Goal: Information Seeking & Learning: Check status

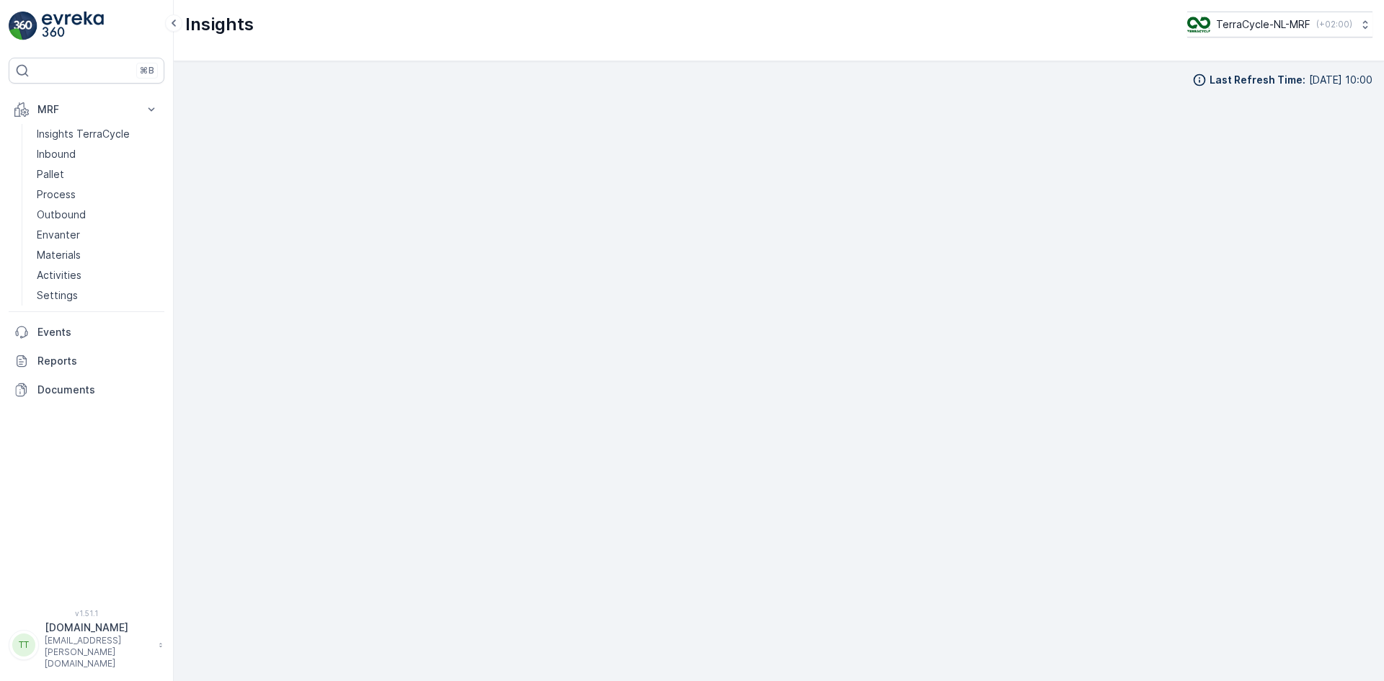
scroll to position [14, 0]
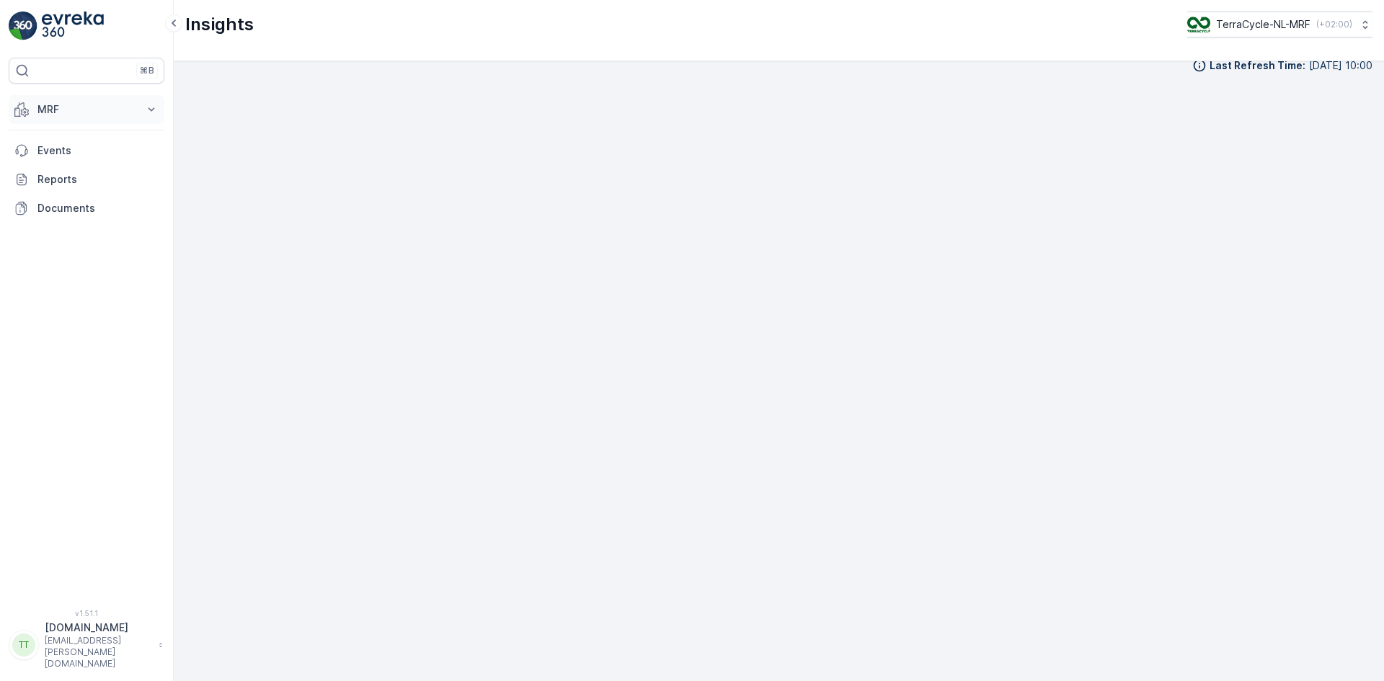
click at [63, 98] on button "MRF" at bounding box center [87, 109] width 156 height 29
click at [59, 157] on p "Inbound" at bounding box center [56, 154] width 39 height 14
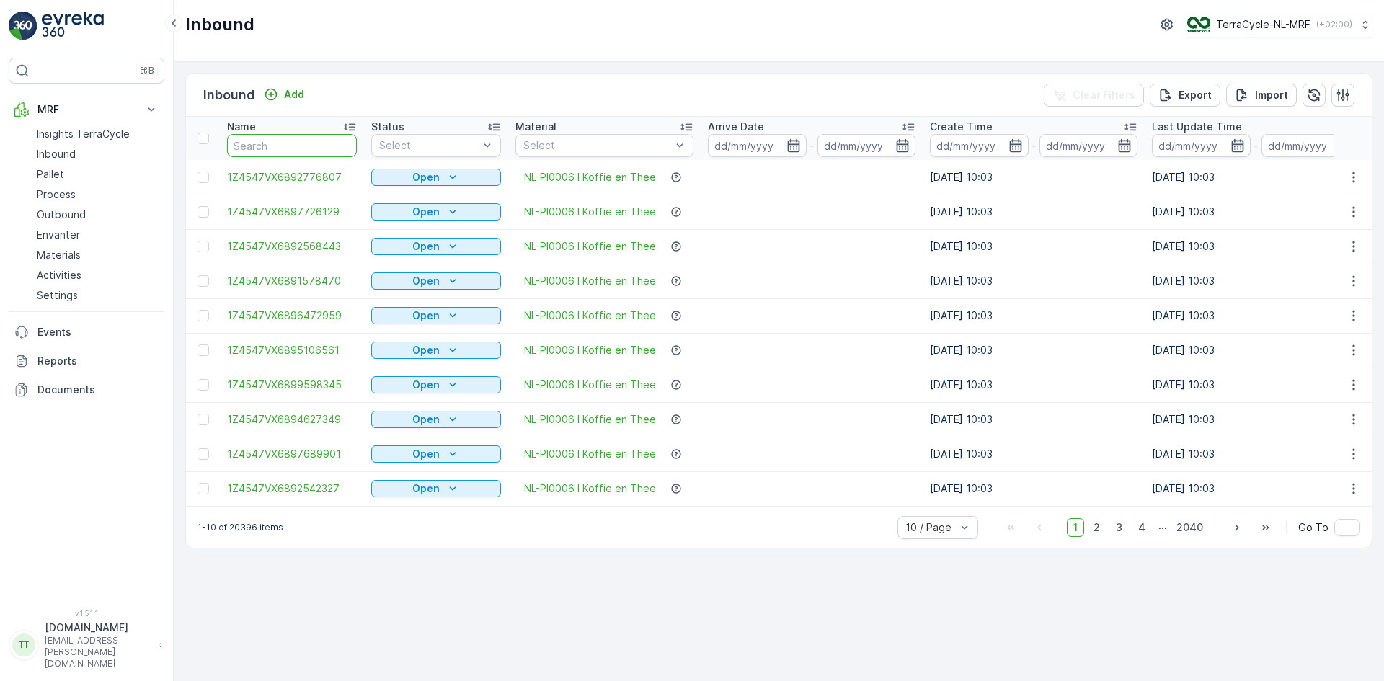
click at [278, 140] on input "text" at bounding box center [292, 145] width 130 height 23
click at [74, 181] on link "Pallet" at bounding box center [97, 174] width 133 height 20
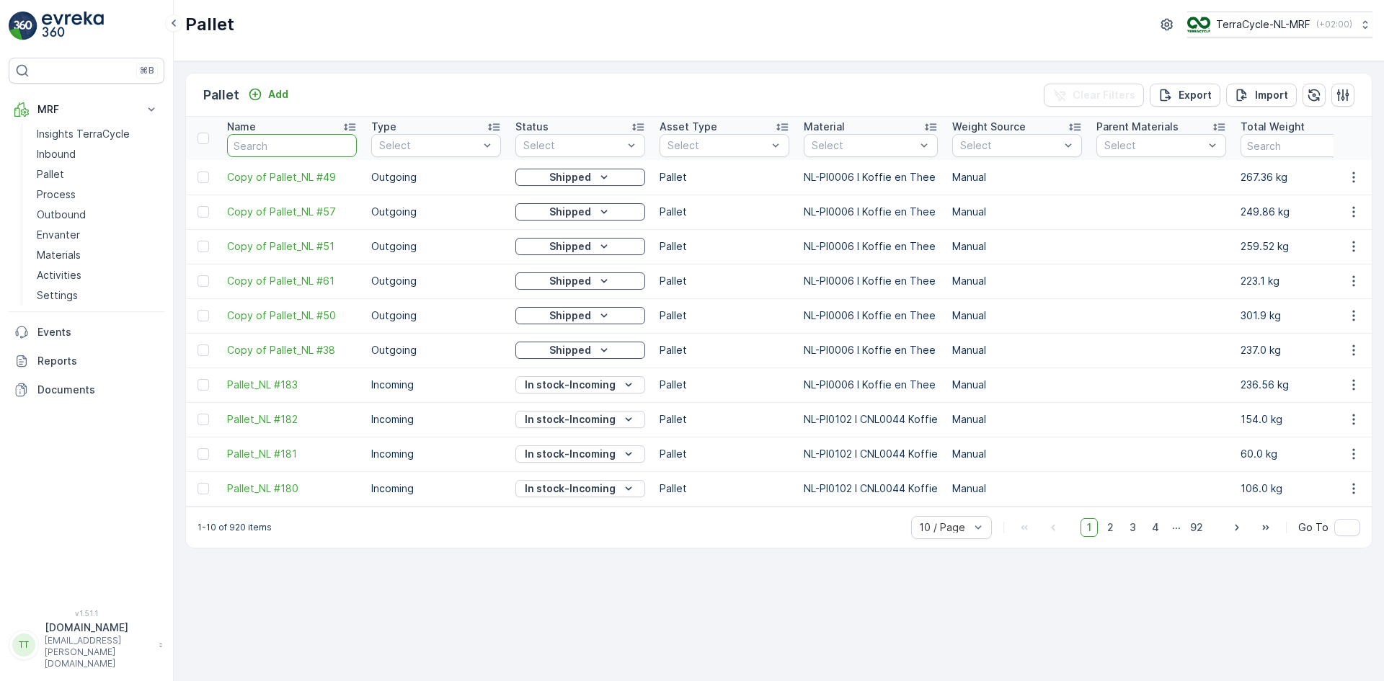
click at [270, 149] on input "text" at bounding box center [292, 145] width 130 height 23
type input "r#"
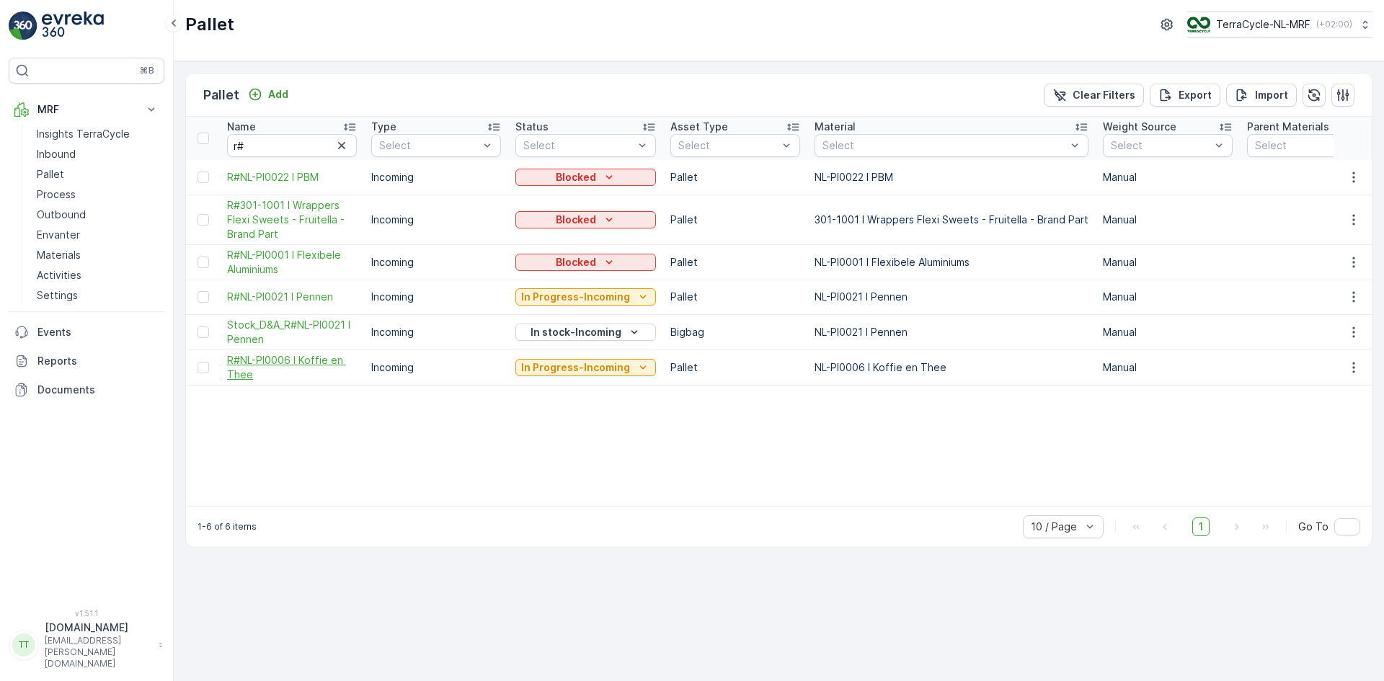
click at [283, 363] on span "R#NL-PI0006 I Koffie en Thee" at bounding box center [292, 367] width 130 height 29
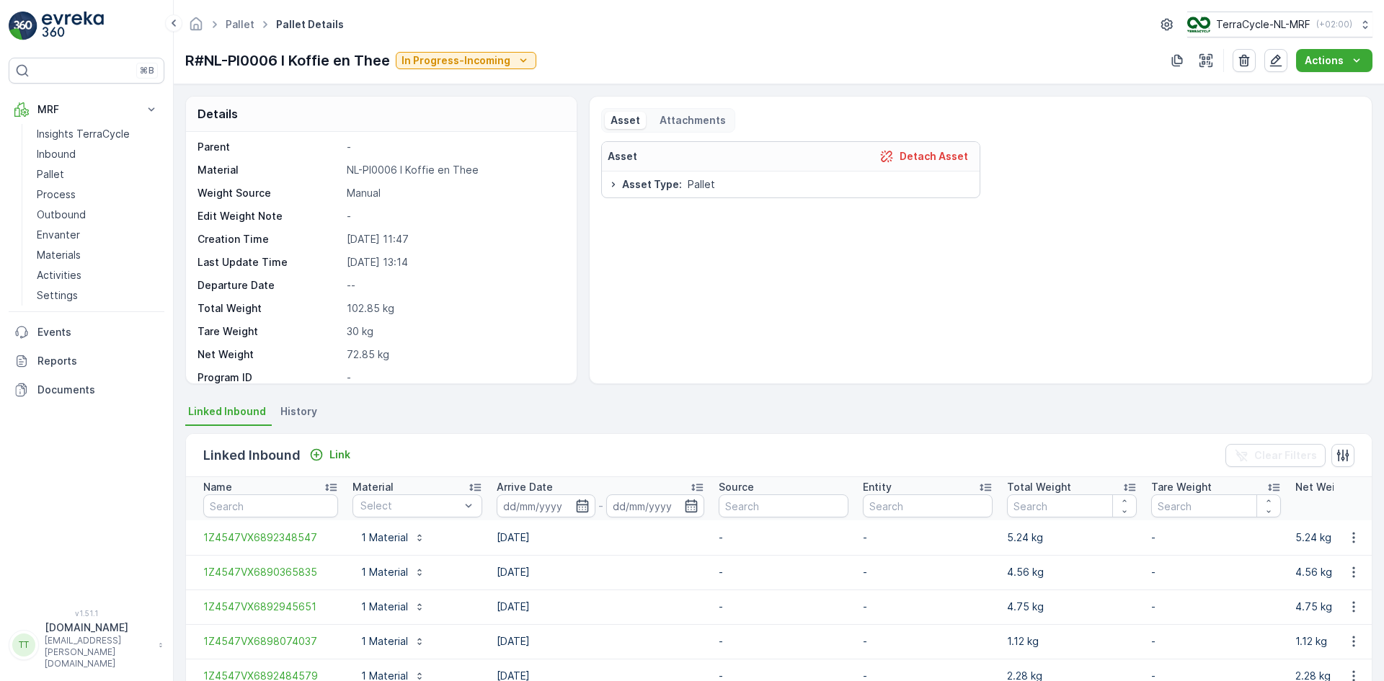
scroll to position [72, 0]
click at [308, 405] on span "History" at bounding box center [298, 411] width 37 height 14
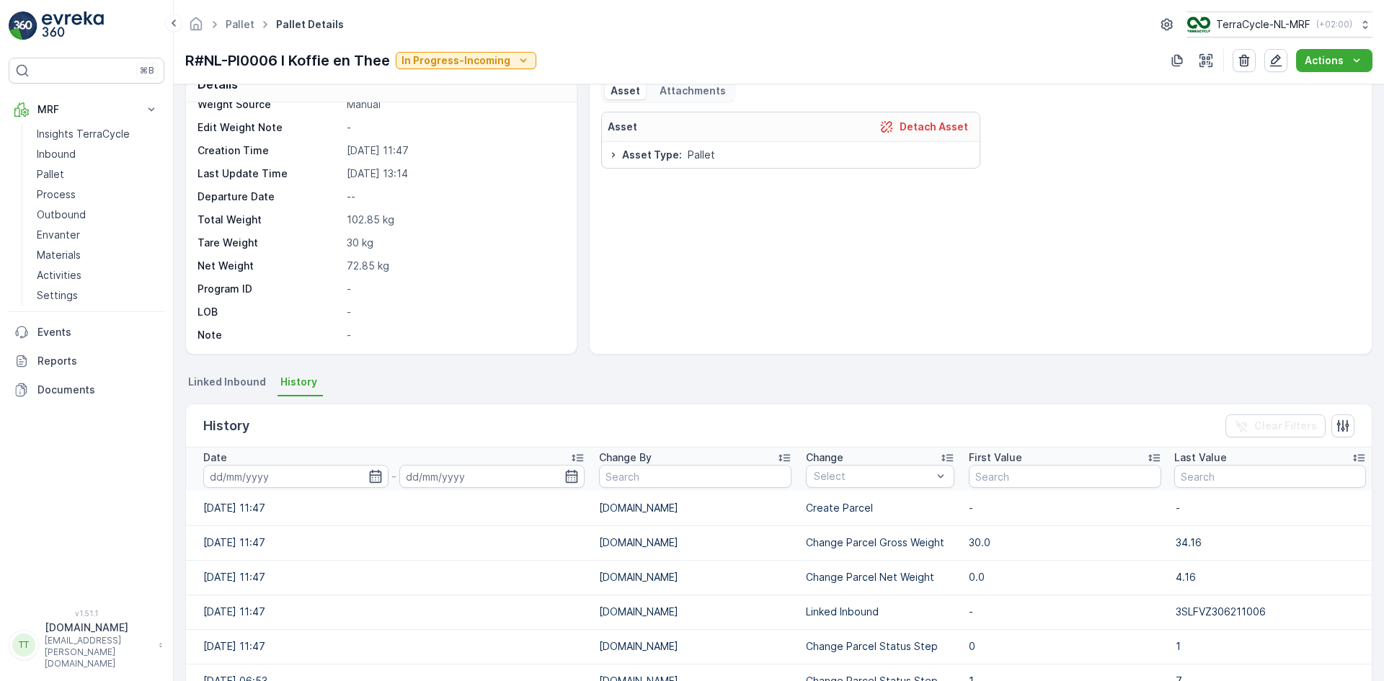
scroll to position [0, 0]
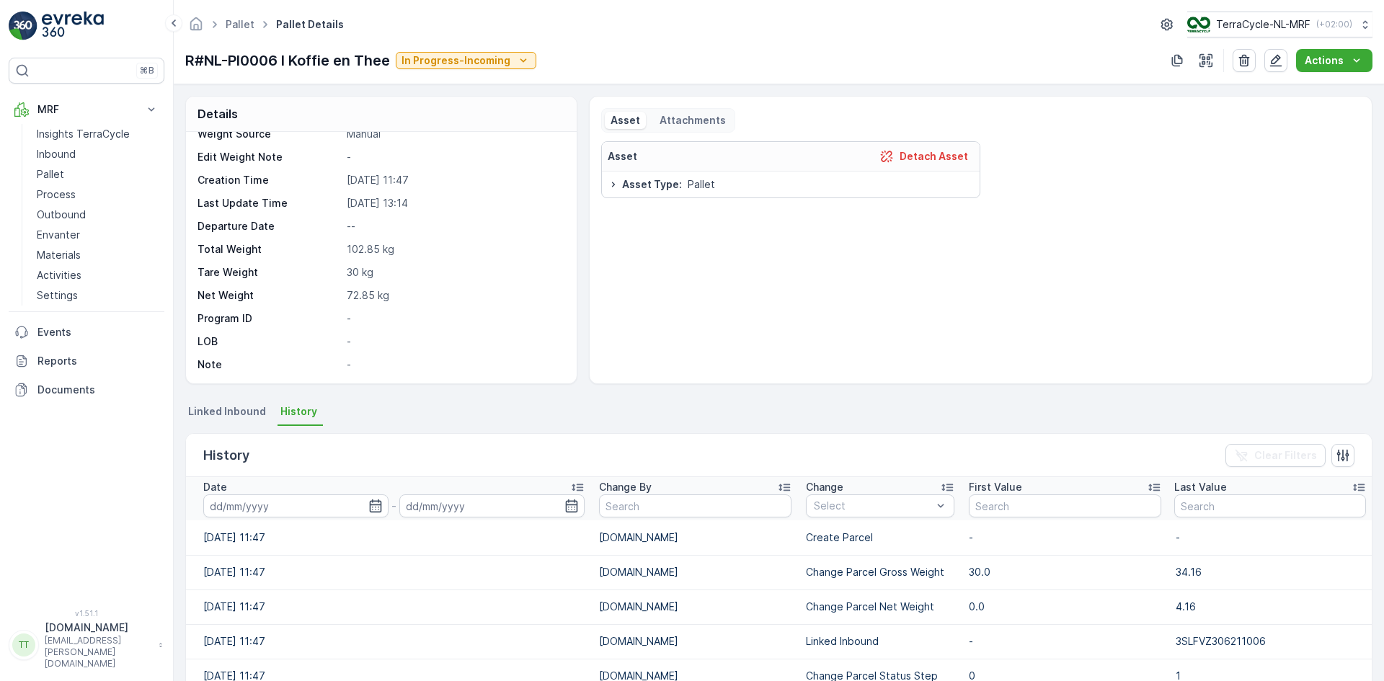
click at [234, 410] on span "Linked Inbound" at bounding box center [227, 411] width 78 height 14
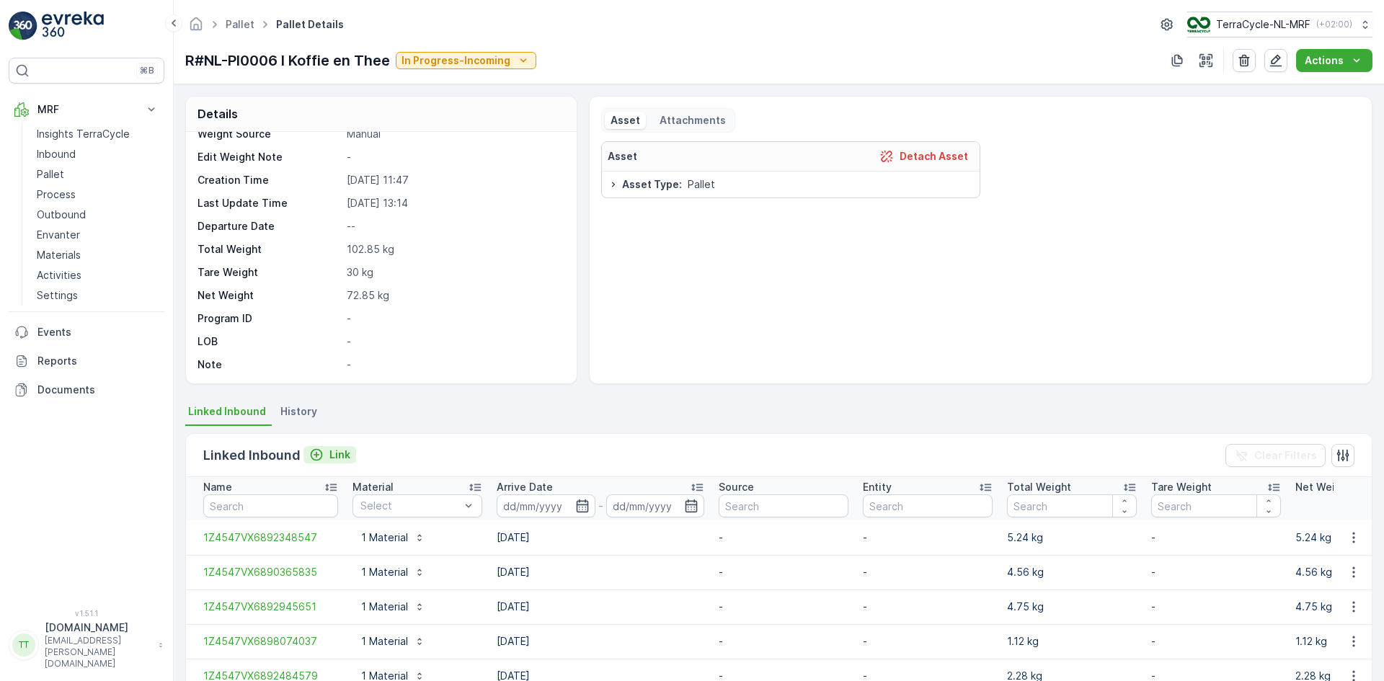
click at [334, 456] on p "Link" at bounding box center [339, 455] width 21 height 14
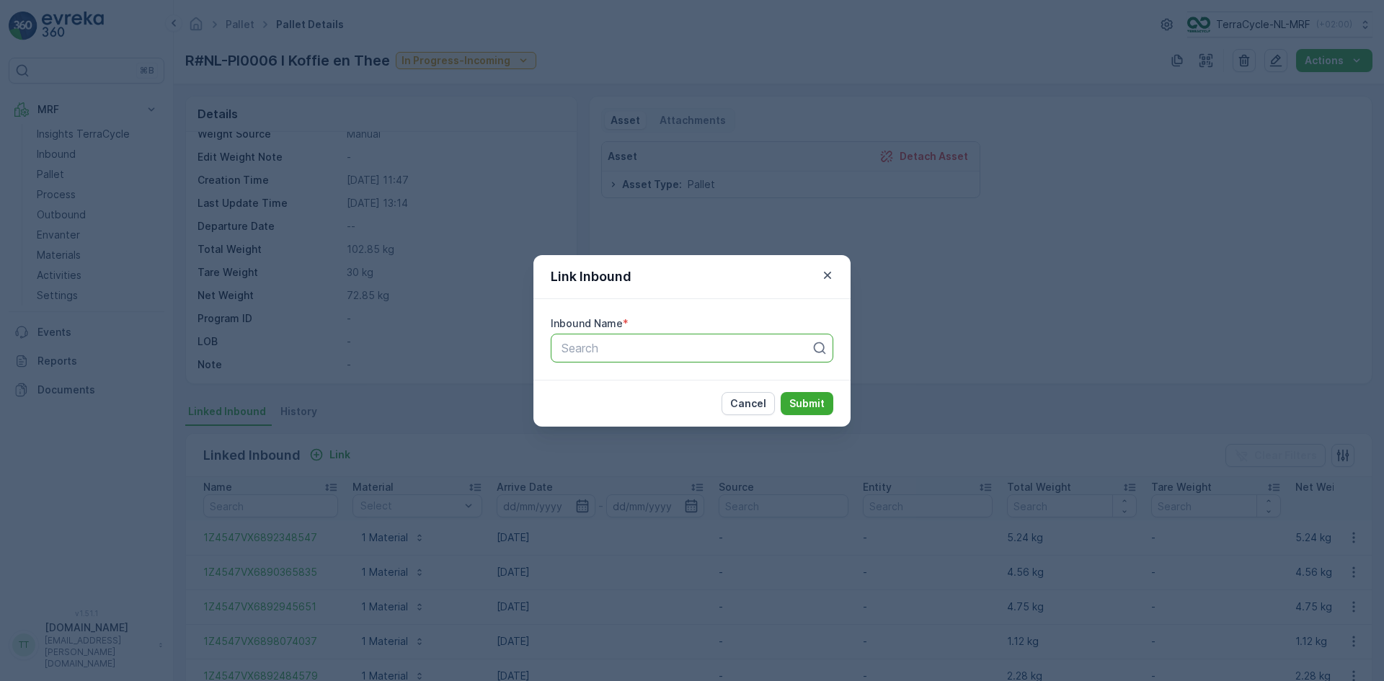
click at [604, 353] on div at bounding box center [686, 348] width 252 height 13
paste input "1Z4547VX6892618077"
type input "1Z4547VX6892618077"
click at [358, 171] on div "Link Inbound Inbound Name * Search Cancel Submit" at bounding box center [692, 340] width 1384 height 681
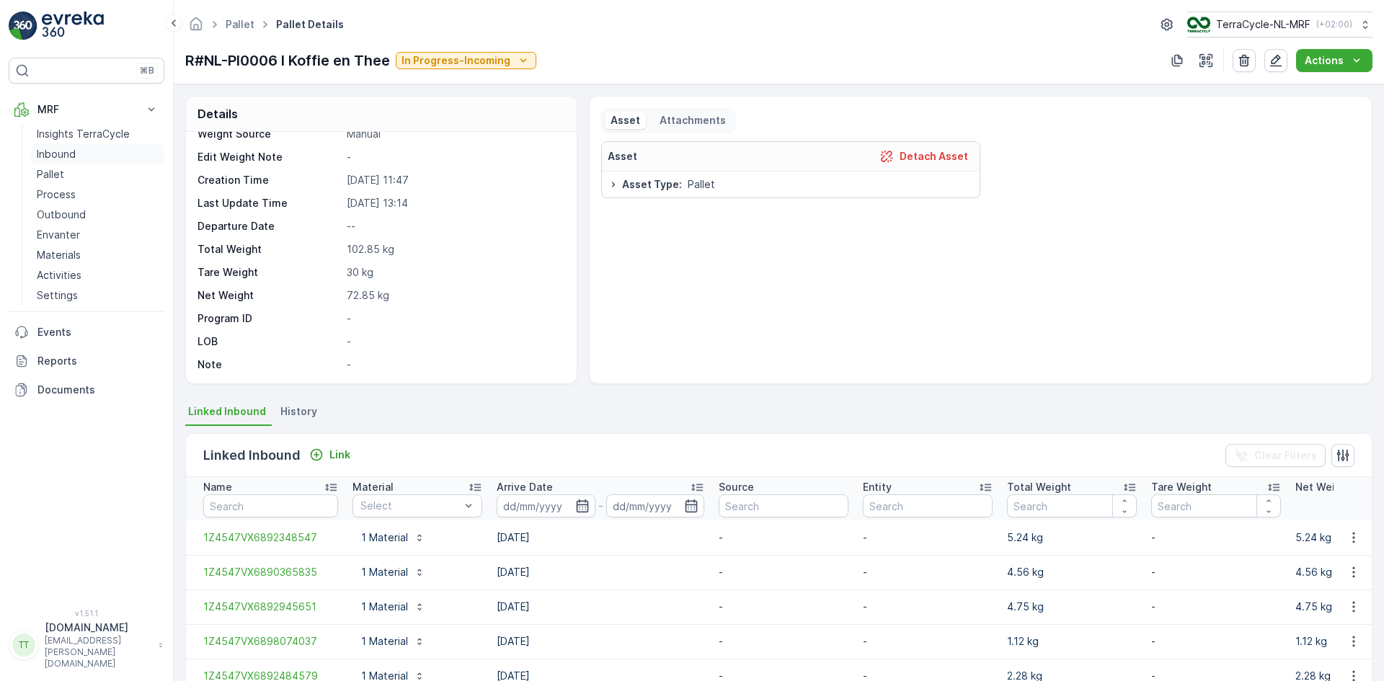
click at [50, 153] on p "Inbound" at bounding box center [56, 154] width 39 height 14
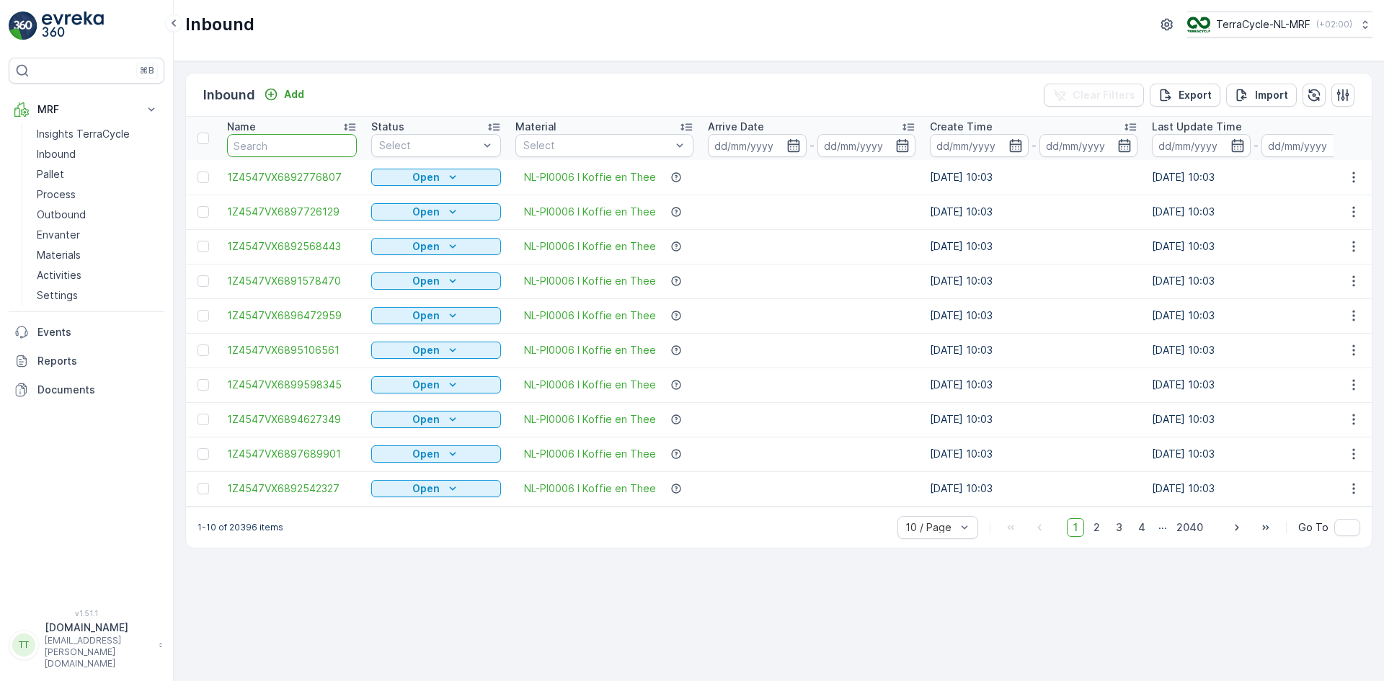
click at [288, 149] on input "text" at bounding box center [292, 145] width 130 height 23
paste input "1Z4547VX6892618077"
type input "1Z4547VX6892618077"
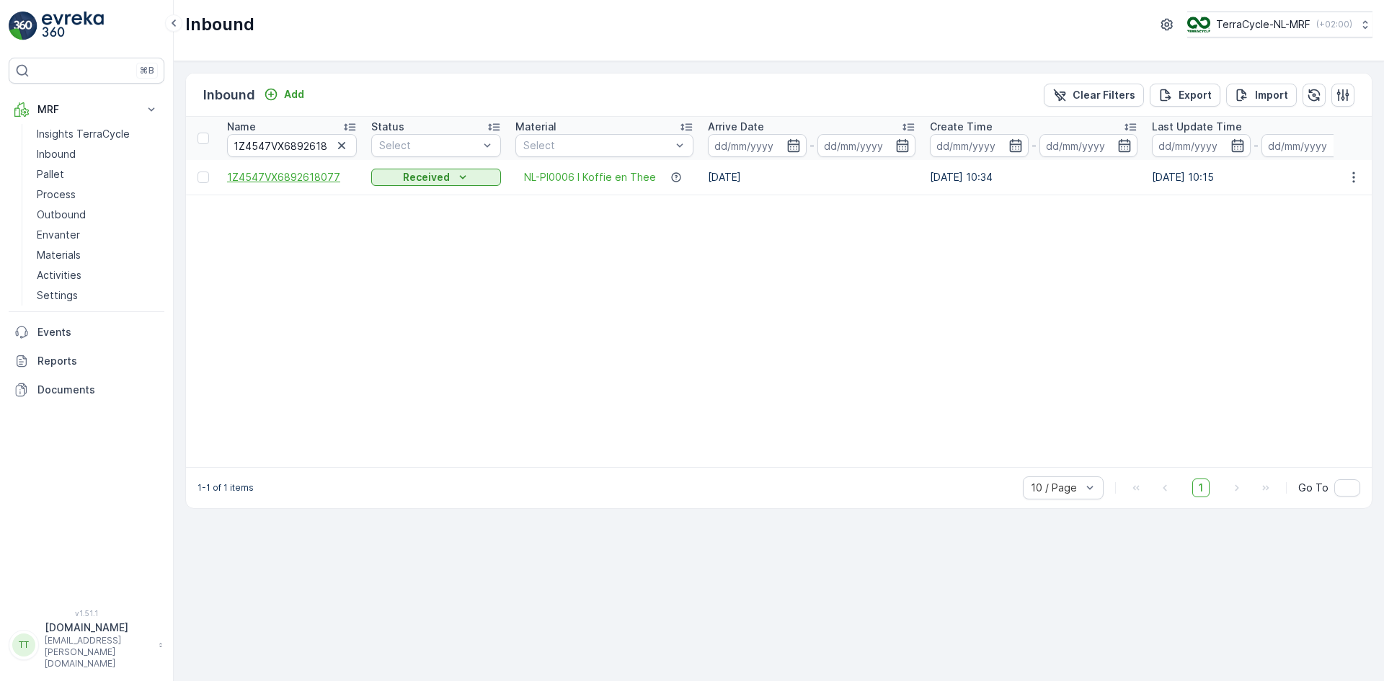
click at [312, 177] on span "1Z4547VX6892618077" at bounding box center [292, 177] width 130 height 14
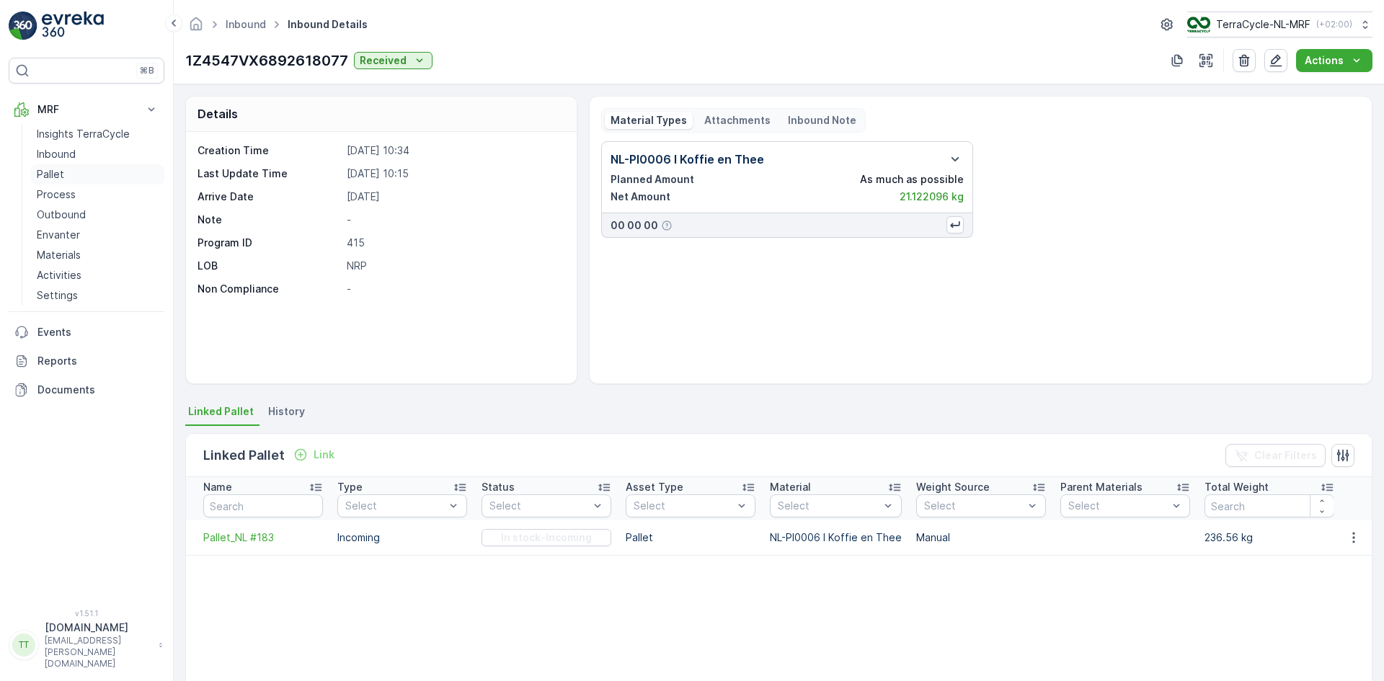
click at [61, 176] on p "Pallet" at bounding box center [50, 174] width 27 height 14
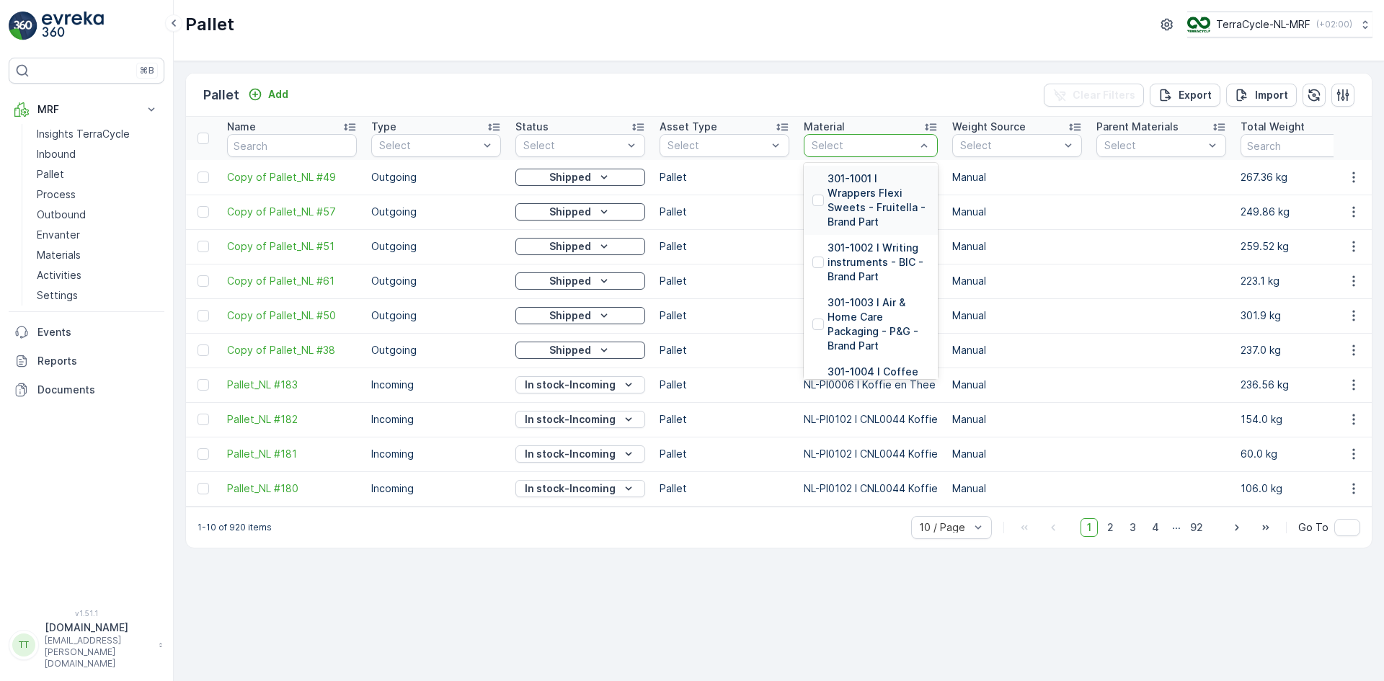
drag, startPoint x: 833, startPoint y: 146, endPoint x: 852, endPoint y: 77, distance: 71.0
click at [852, 77] on div "Pallet Add Clear Filters Export Import" at bounding box center [779, 95] width 1186 height 43
click at [828, 146] on div at bounding box center [863, 146] width 107 height 12
click at [827, 146] on div at bounding box center [863, 146] width 107 height 12
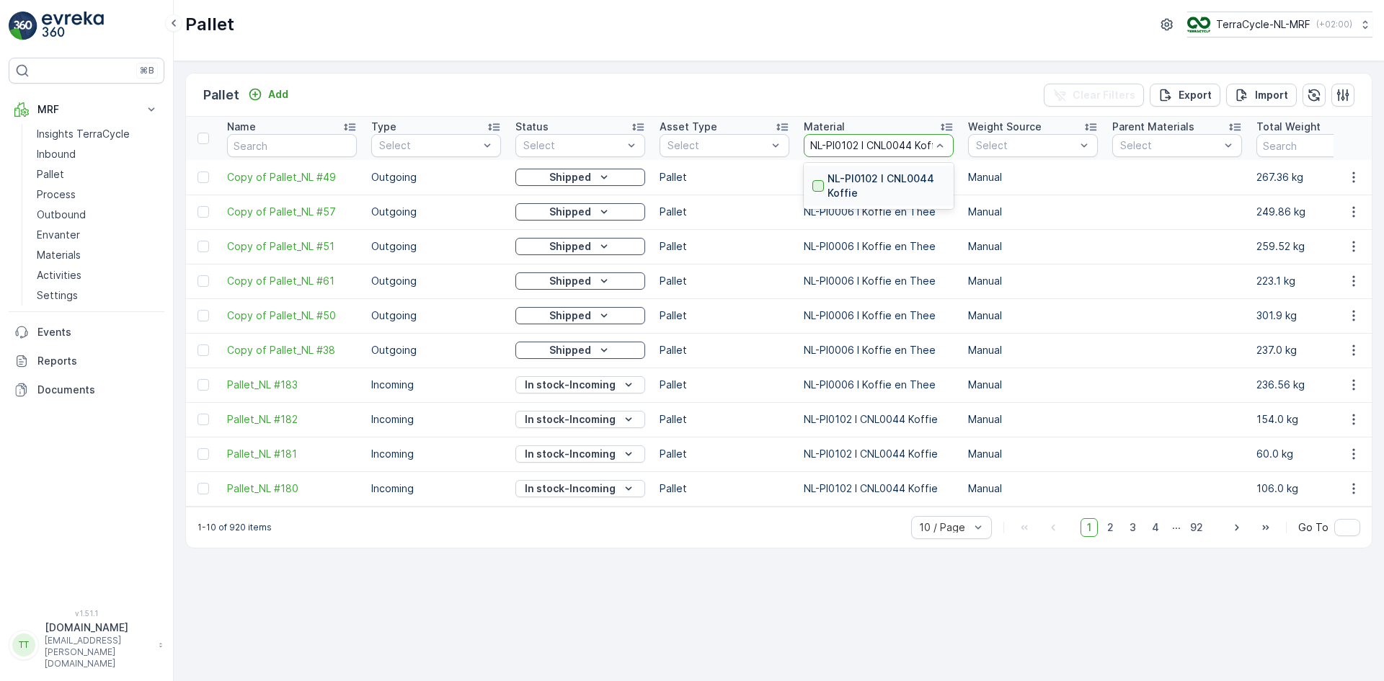
click at [823, 183] on div at bounding box center [819, 186] width 12 height 12
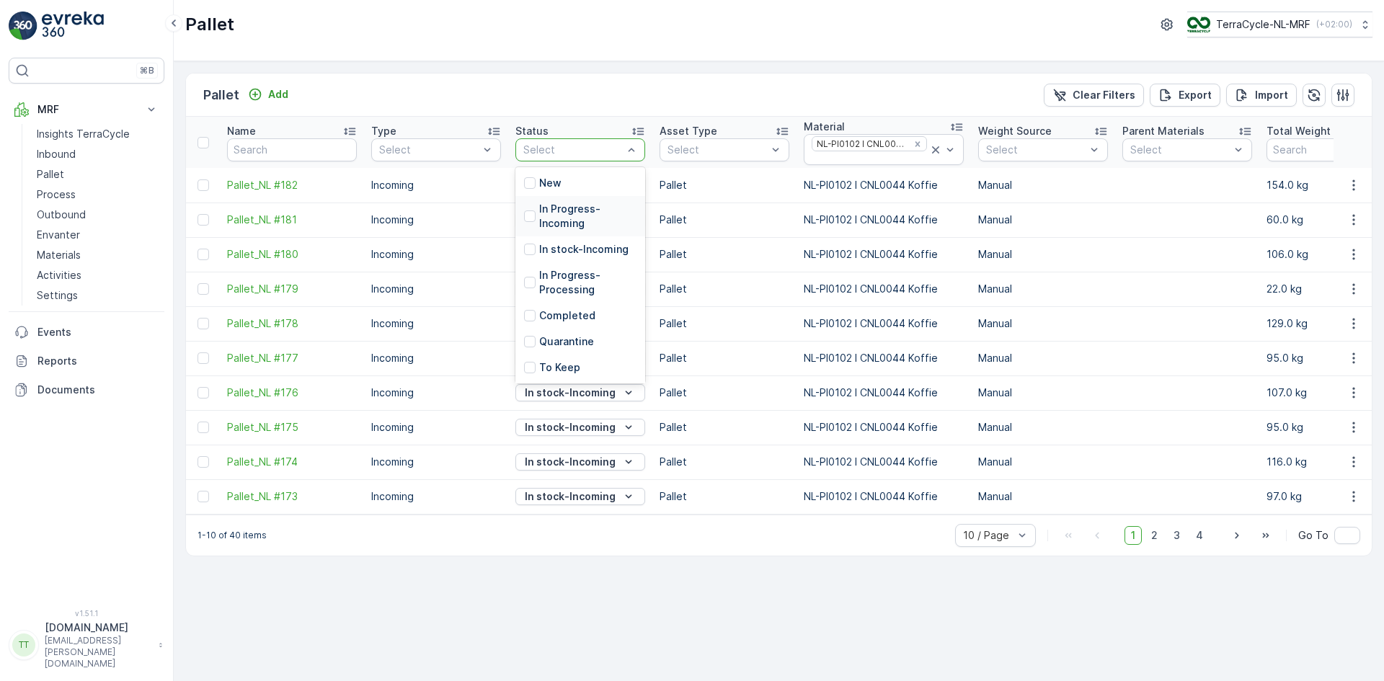
click at [590, 224] on p "In Progress-Incoming" at bounding box center [587, 216] width 97 height 29
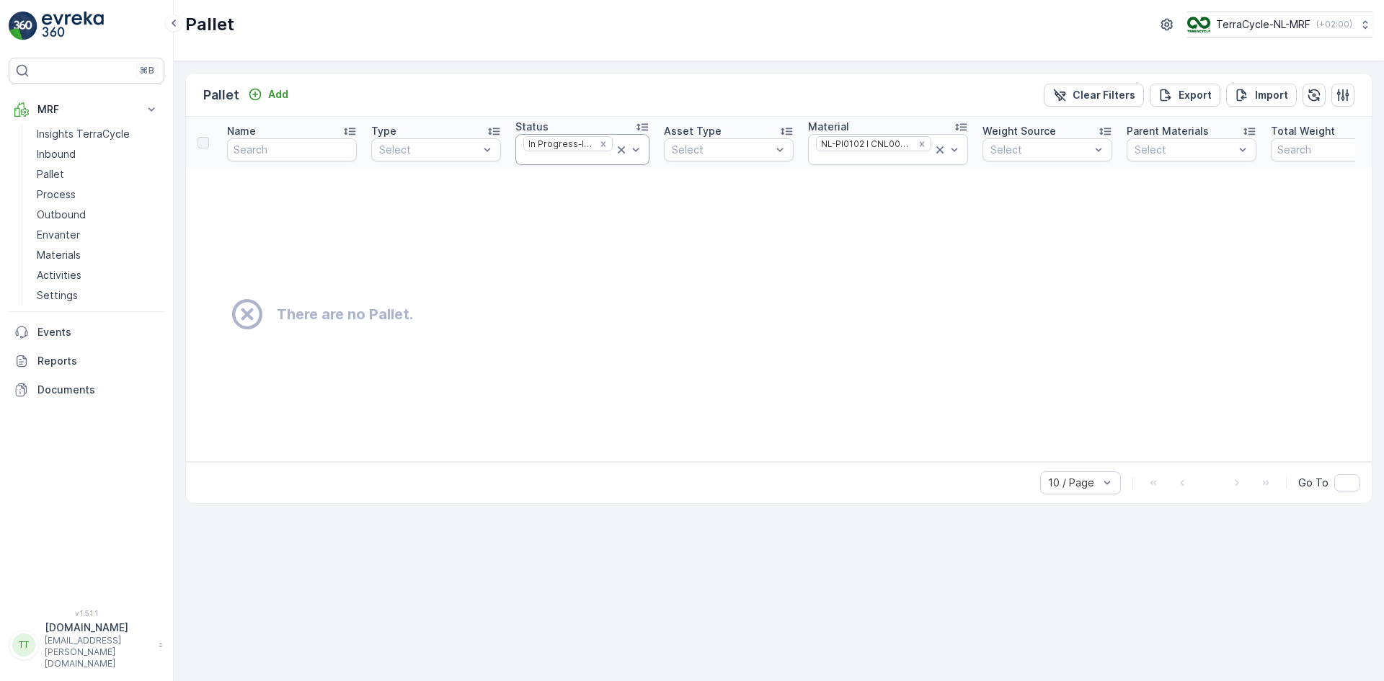
click at [621, 147] on icon at bounding box center [621, 150] width 14 height 14
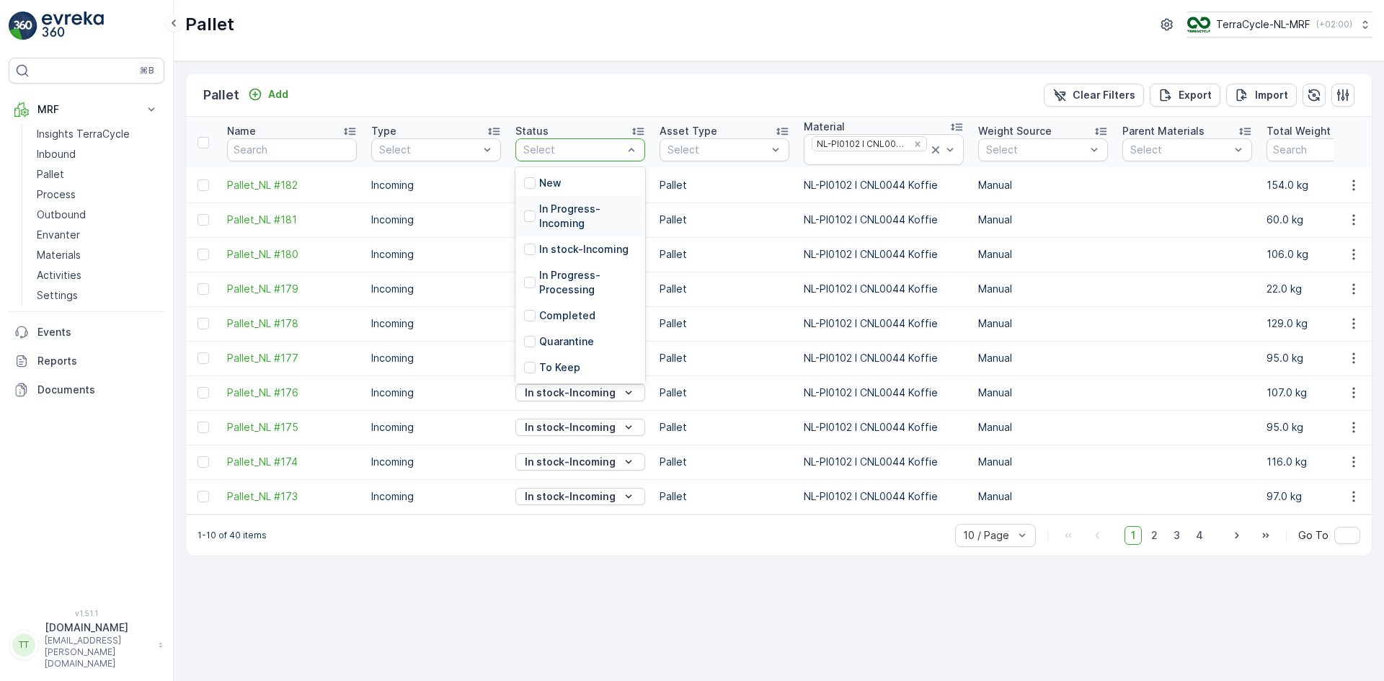
click at [578, 209] on p "In Progress-Incoming" at bounding box center [587, 216] width 97 height 29
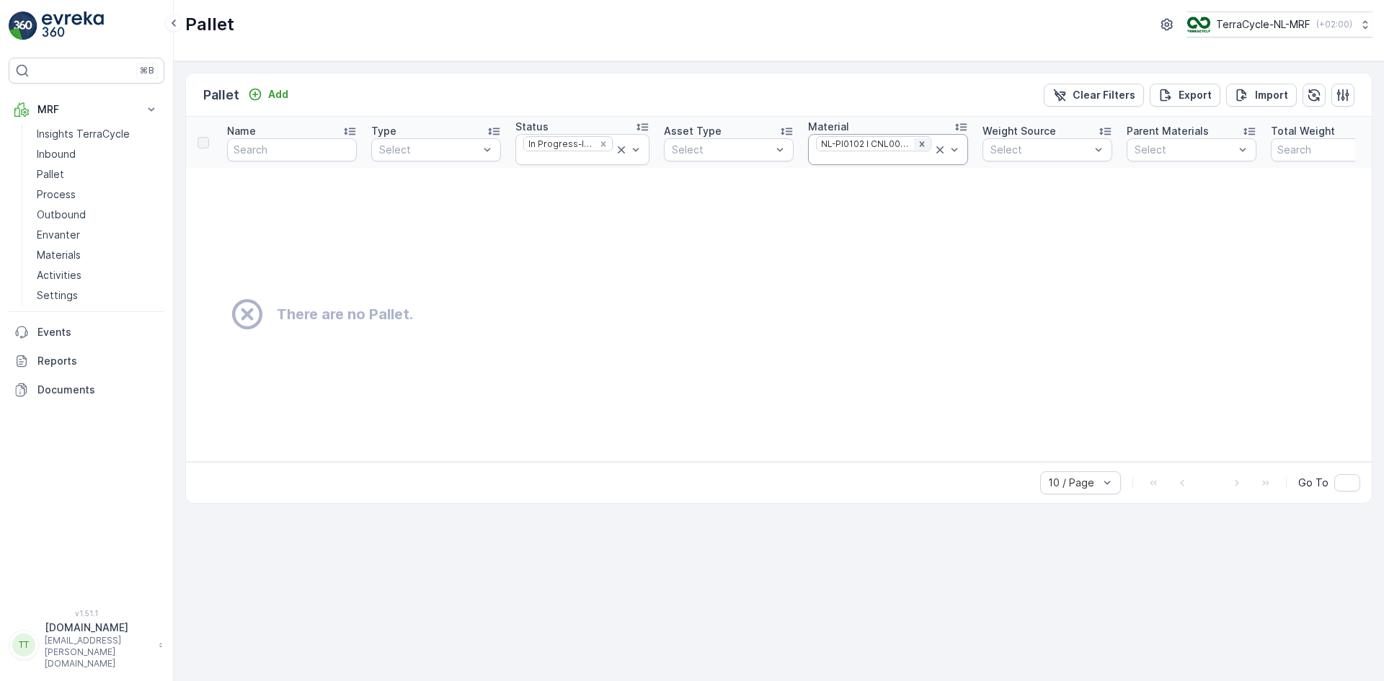
click at [919, 145] on icon "Remove NL-PI0102 I CNL0044 Koffie" at bounding box center [921, 143] width 5 height 5
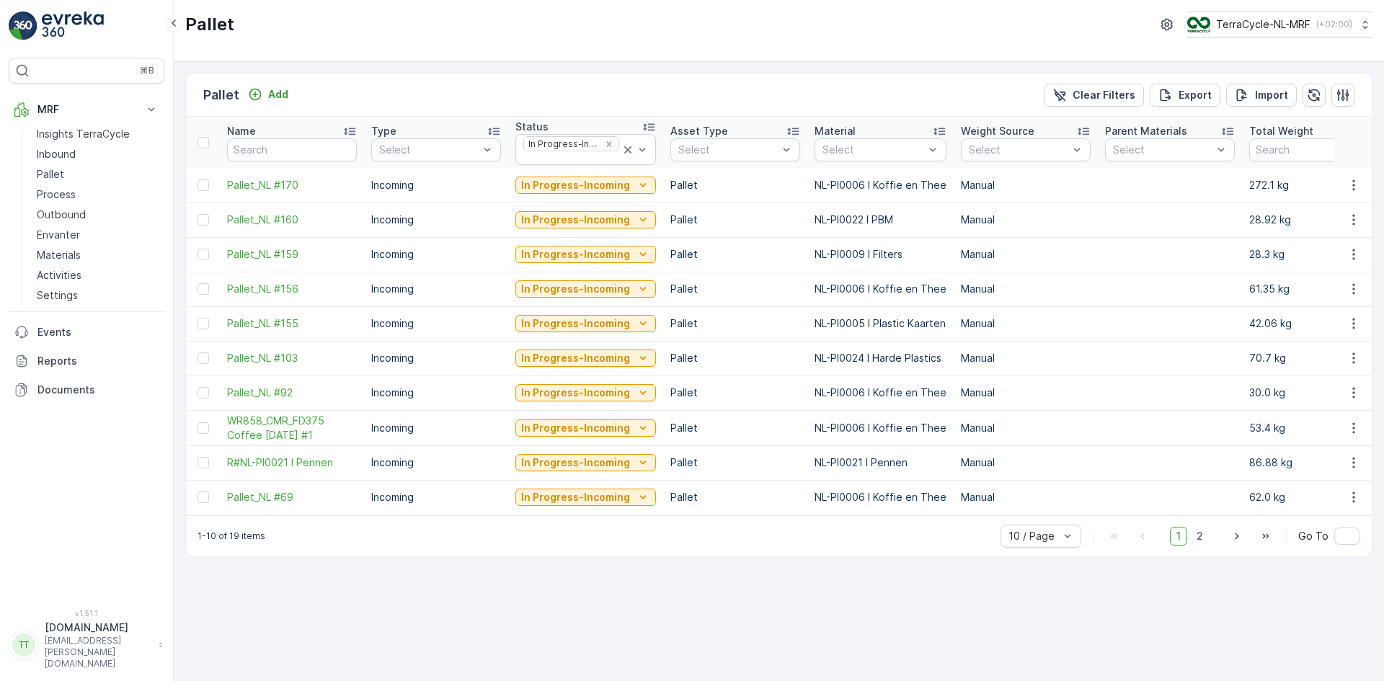
click at [937, 130] on icon at bounding box center [939, 131] width 14 height 14
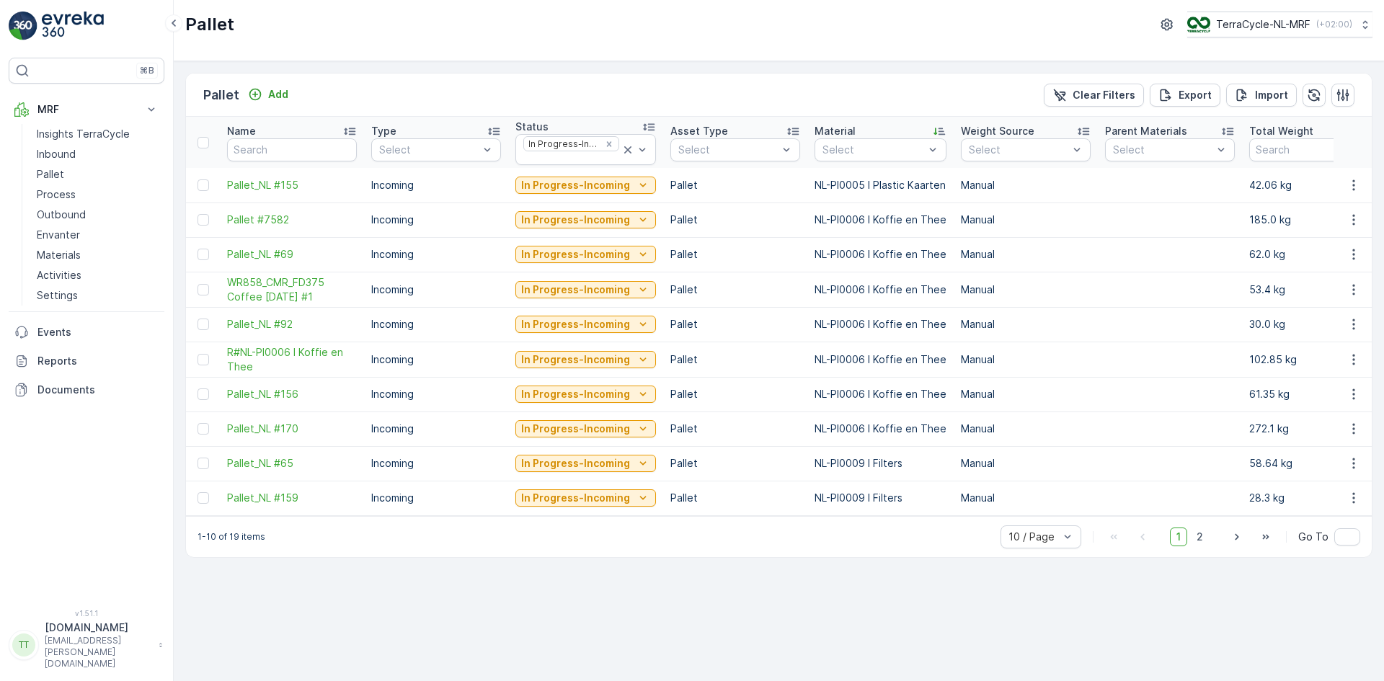
click at [937, 128] on icon at bounding box center [940, 131] width 12 height 7
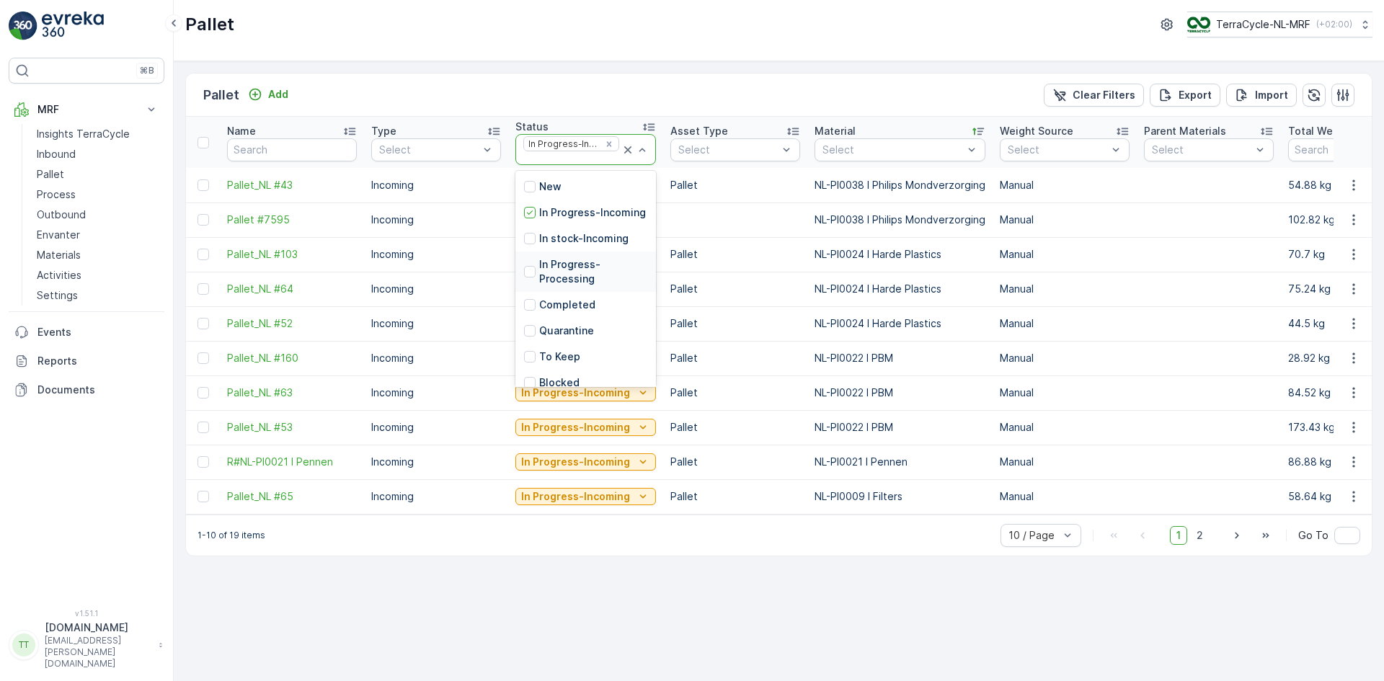
click at [567, 285] on p "In Progress-Processing" at bounding box center [593, 271] width 108 height 29
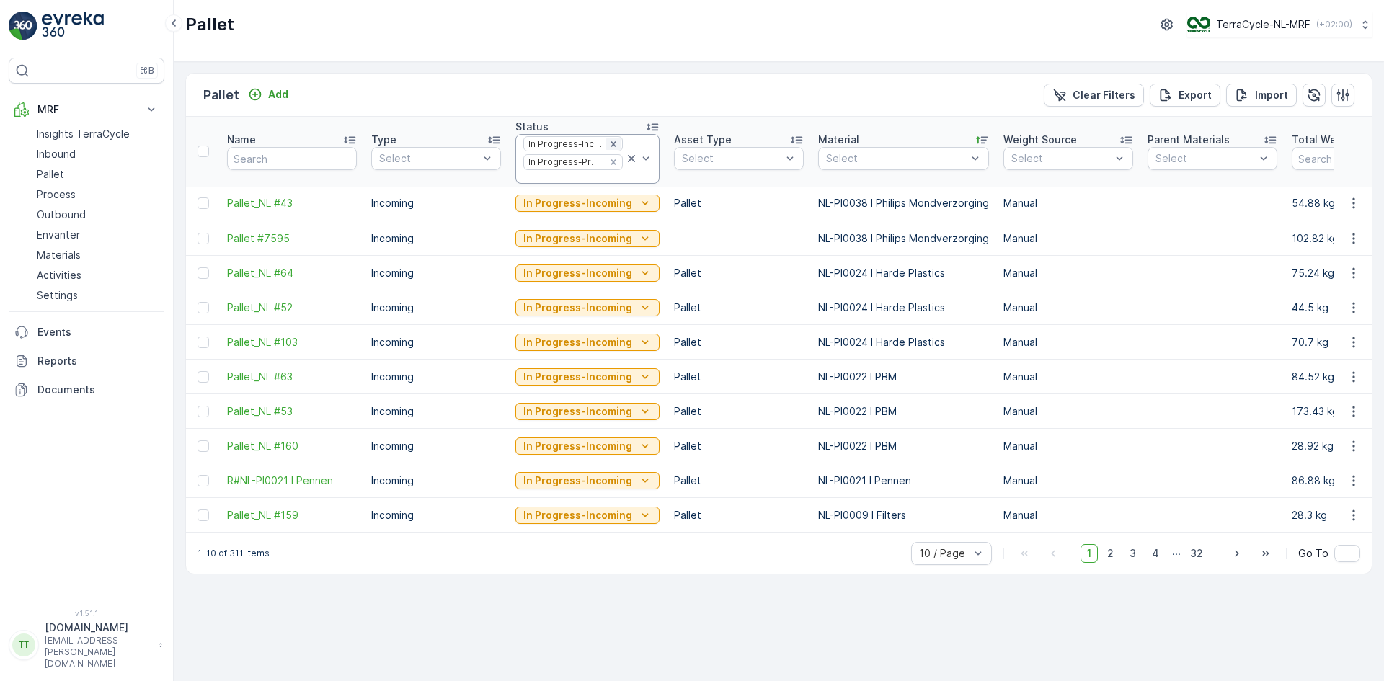
click at [611, 145] on icon "Remove In Progress-Incoming" at bounding box center [613, 143] width 5 height 5
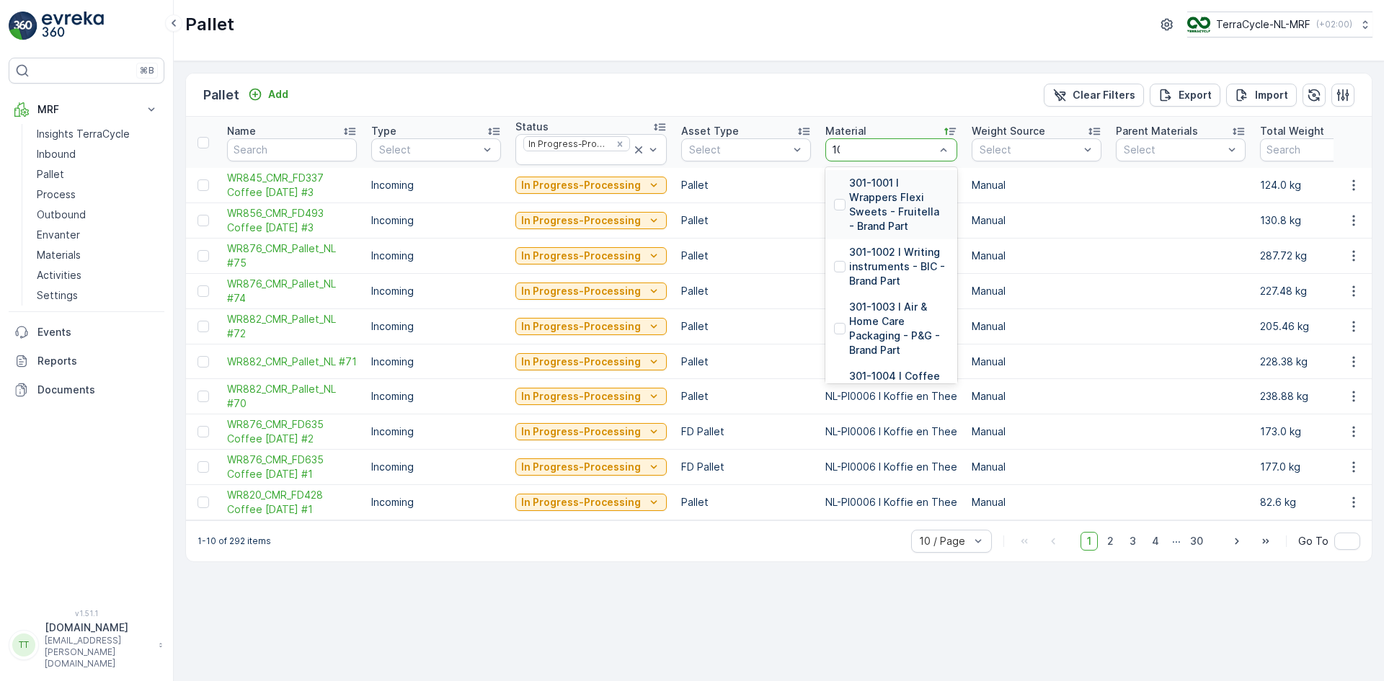
type input "102"
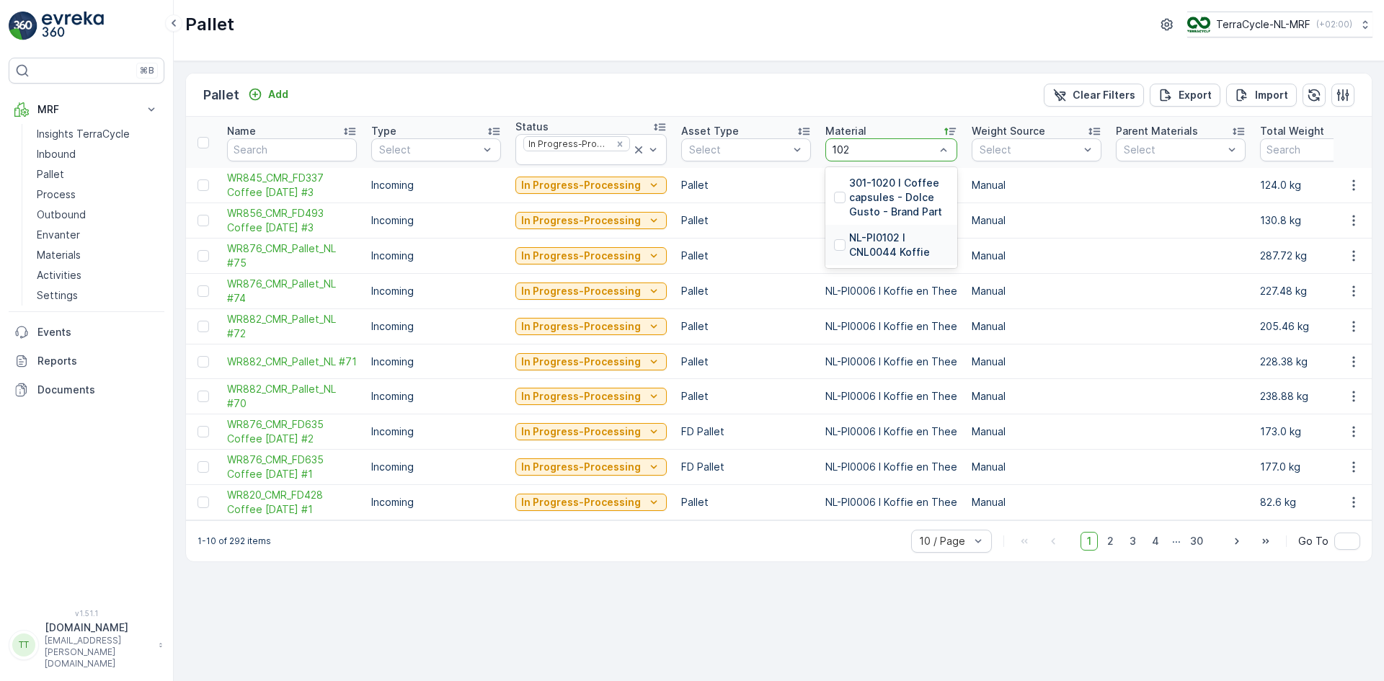
click at [864, 242] on p "NL-PI0102 I CNL0044 Koffie" at bounding box center [898, 245] width 99 height 29
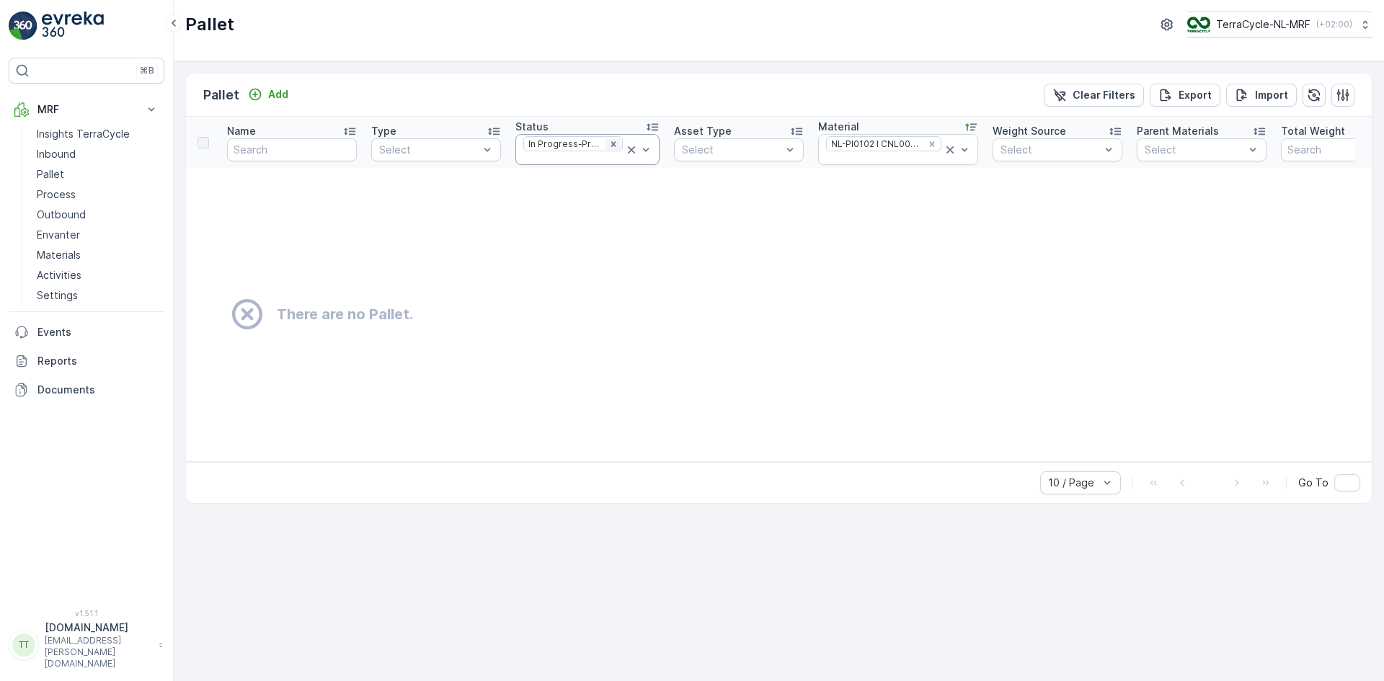
click at [608, 142] on icon "Remove In Progress-Processing" at bounding box center [613, 144] width 10 height 10
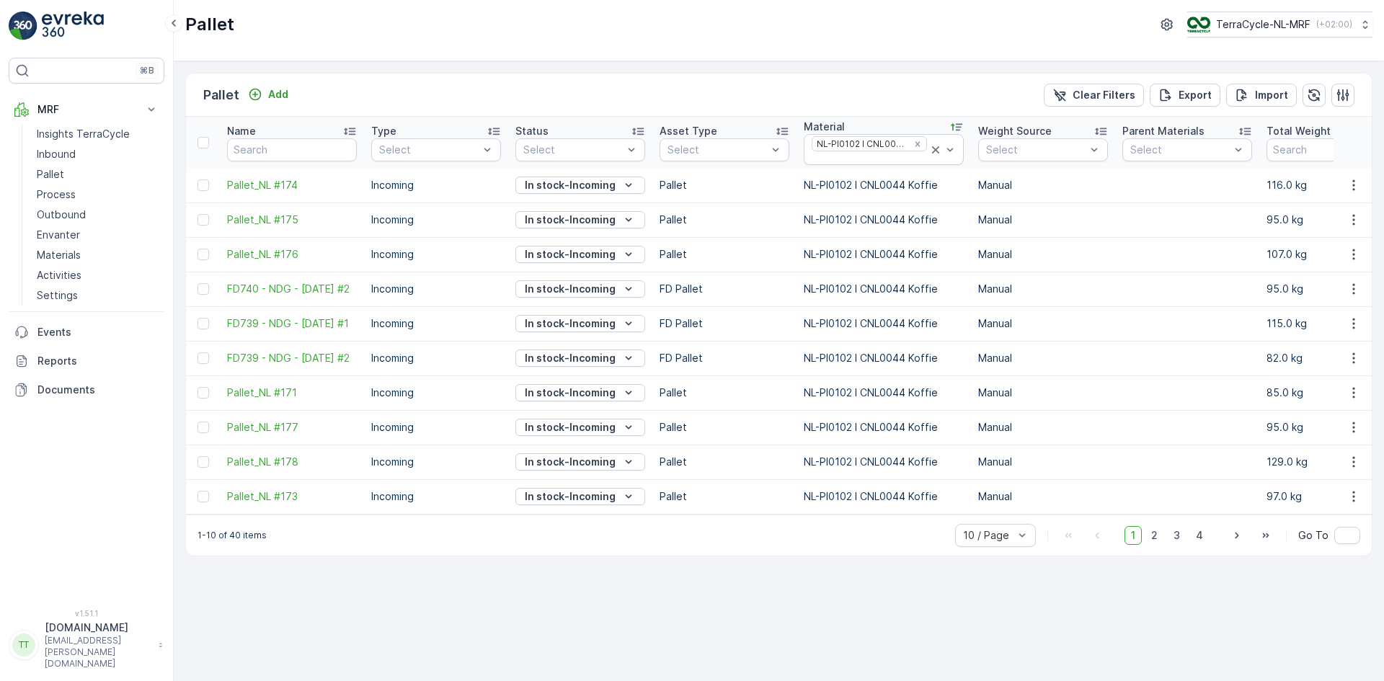
click at [644, 130] on icon at bounding box center [638, 131] width 14 height 14
click at [916, 143] on icon "Remove NL-PI0102 I CNL0044 Koffie" at bounding box center [918, 144] width 10 height 10
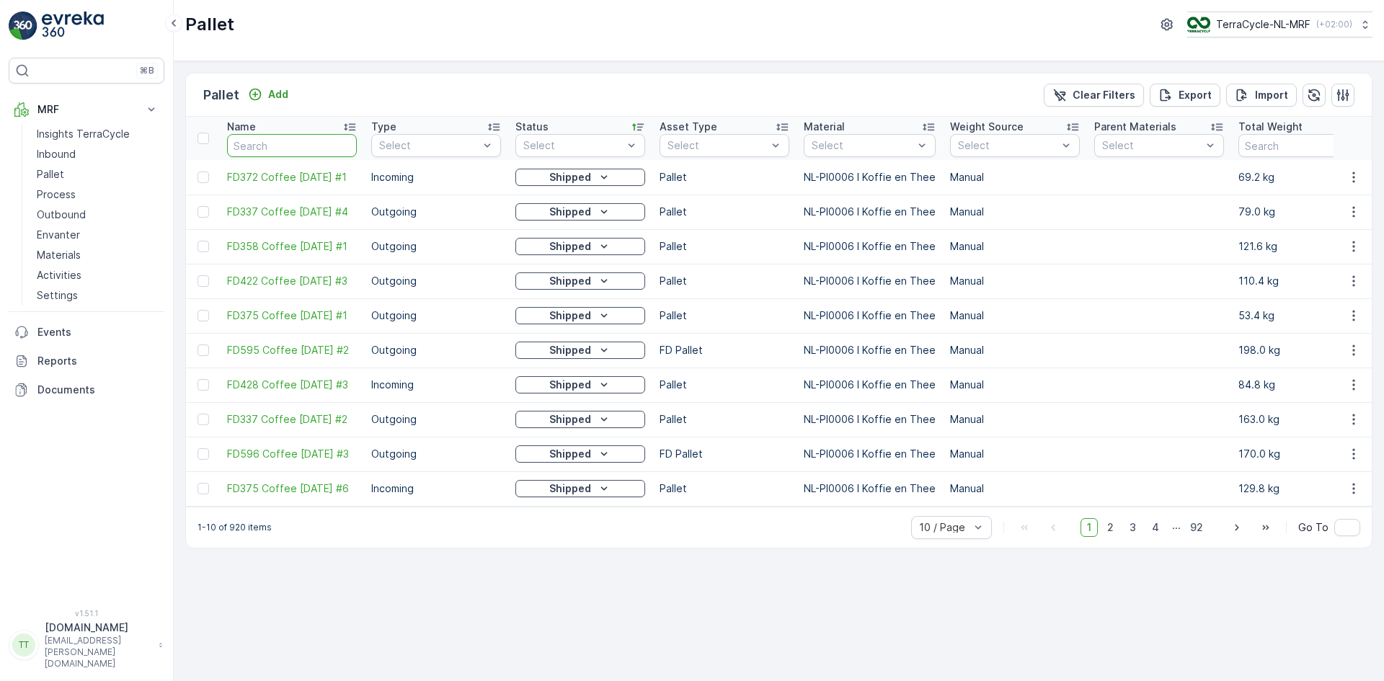
click at [270, 144] on input "text" at bounding box center [292, 145] width 130 height 23
type input "170"
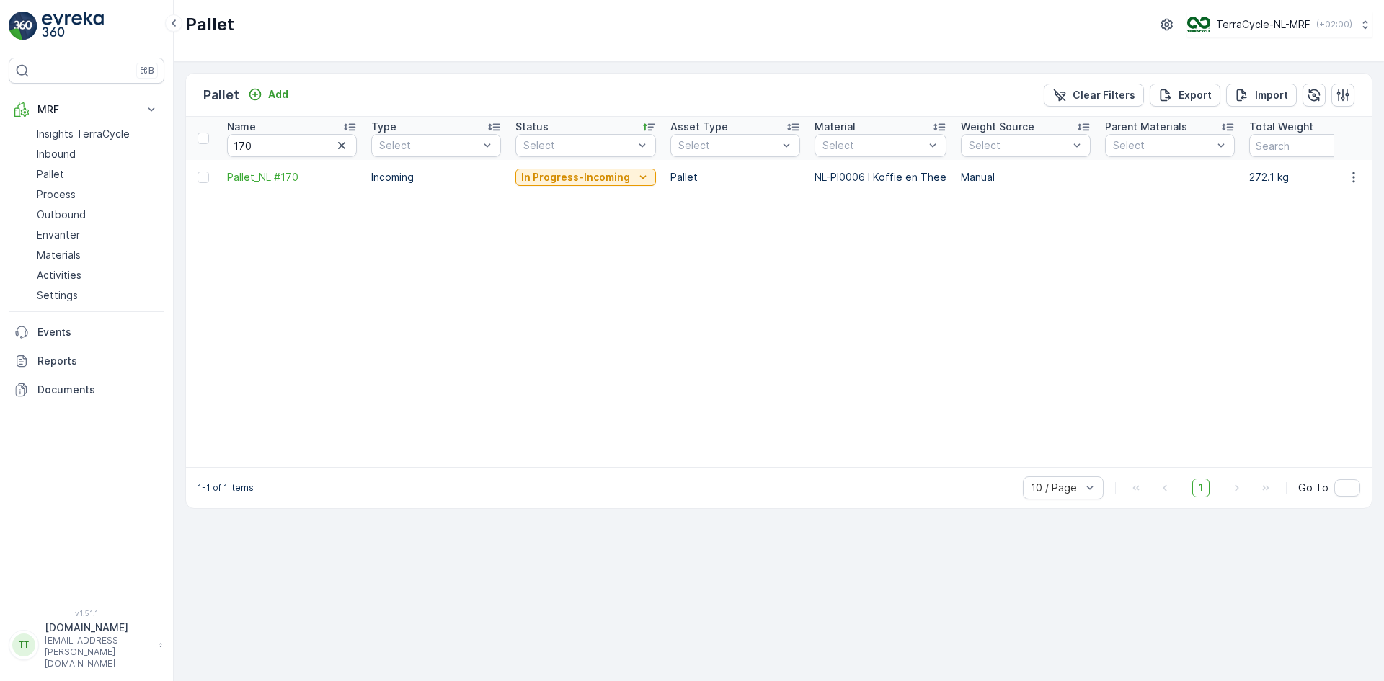
click at [286, 177] on span "Pallet_NL #170" at bounding box center [292, 177] width 130 height 14
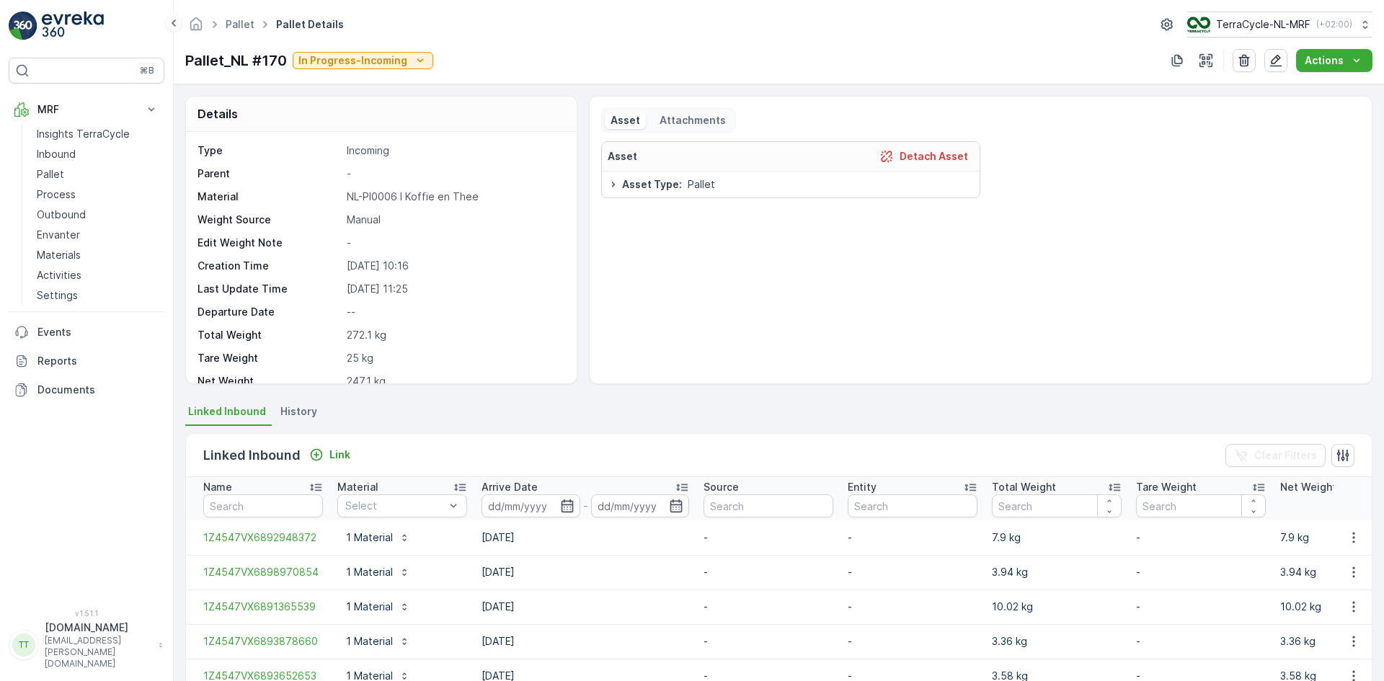
click at [303, 414] on span "History" at bounding box center [298, 411] width 37 height 14
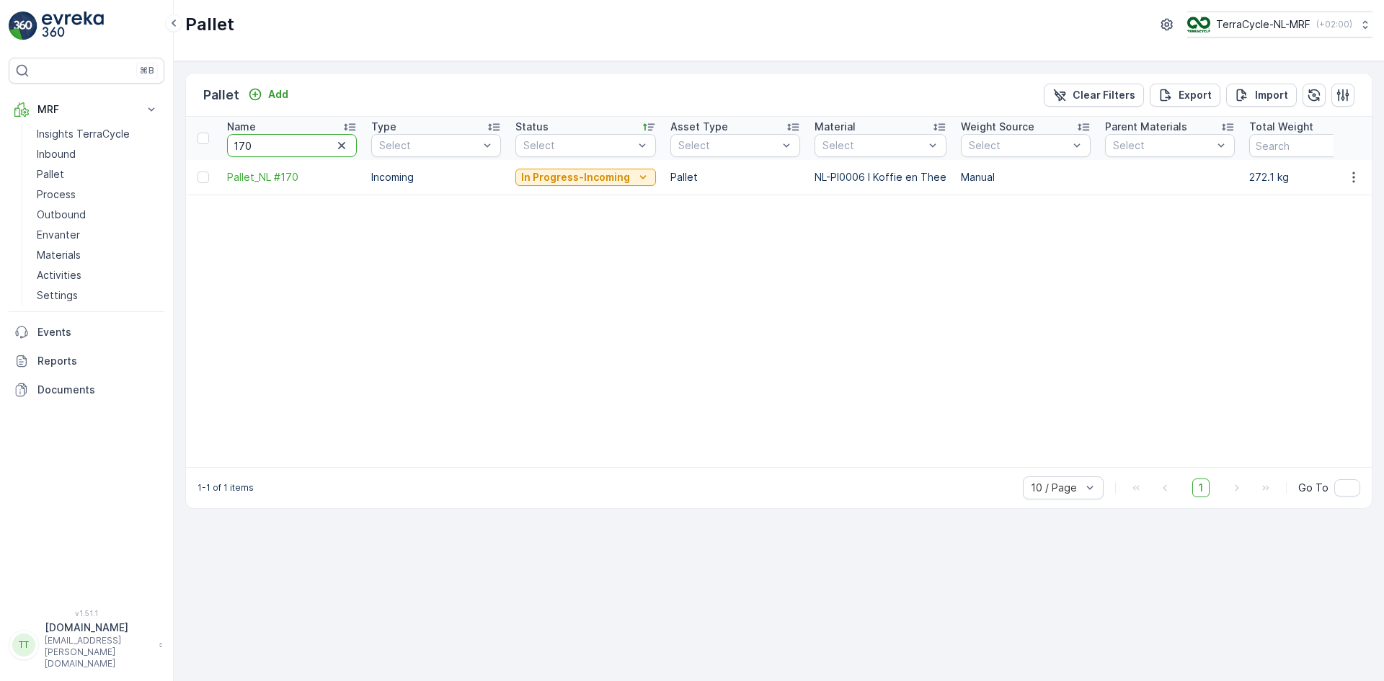
drag, startPoint x: 230, startPoint y: 146, endPoint x: 266, endPoint y: 146, distance: 36.1
click at [266, 146] on input "170" at bounding box center [292, 145] width 130 height 23
type input "56"
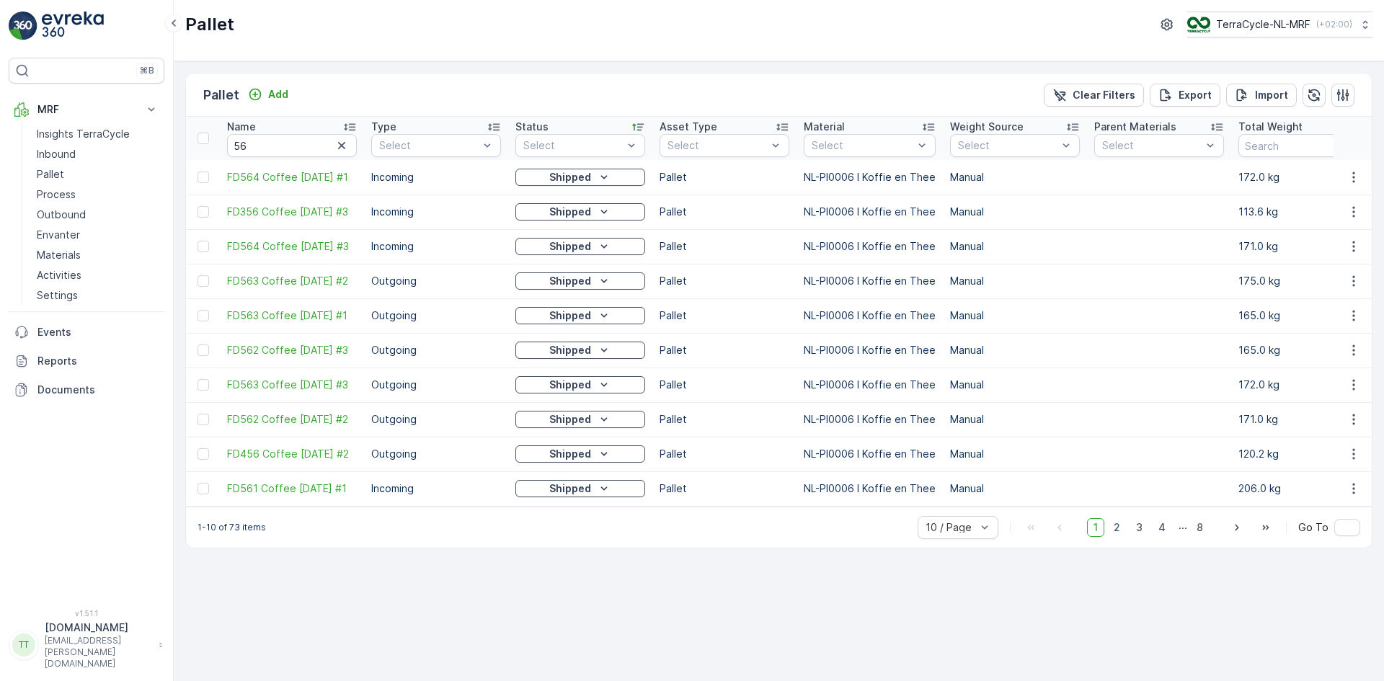
click at [350, 123] on icon at bounding box center [349, 127] width 14 height 14
click at [233, 147] on input "56" at bounding box center [292, 145] width 130 height 23
type input "#56"
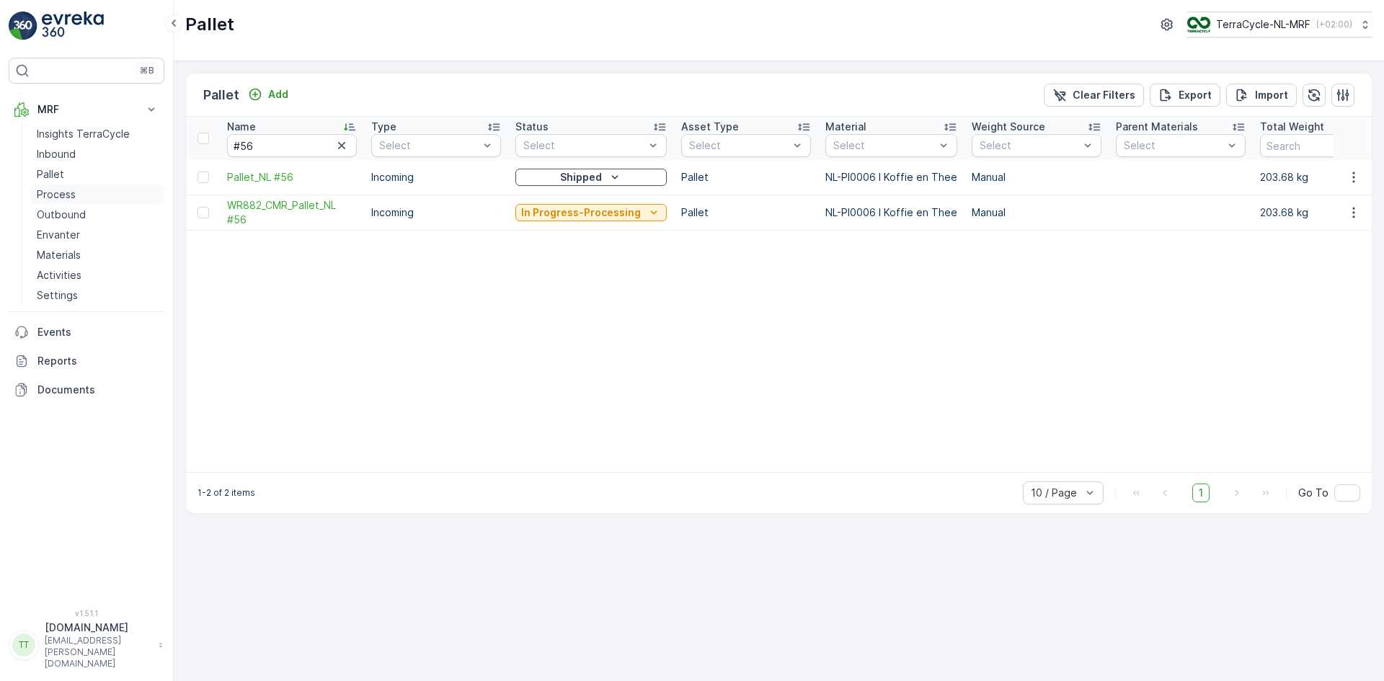
click at [85, 185] on link "Process" at bounding box center [97, 195] width 133 height 20
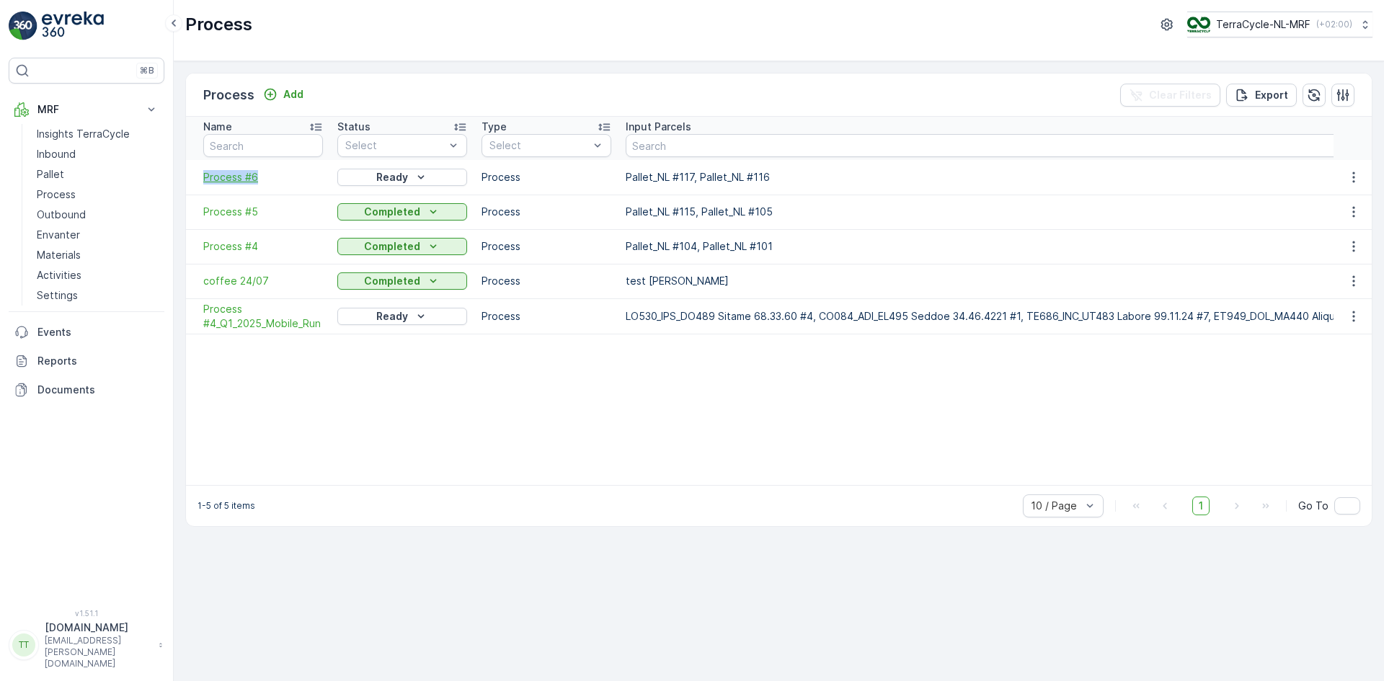
drag, startPoint x: 195, startPoint y: 182, endPoint x: 260, endPoint y: 182, distance: 64.9
click at [260, 182] on td "Process #6" at bounding box center [258, 177] width 144 height 35
copy span "Process #6"
click at [248, 179] on span "Process #6" at bounding box center [263, 177] width 120 height 14
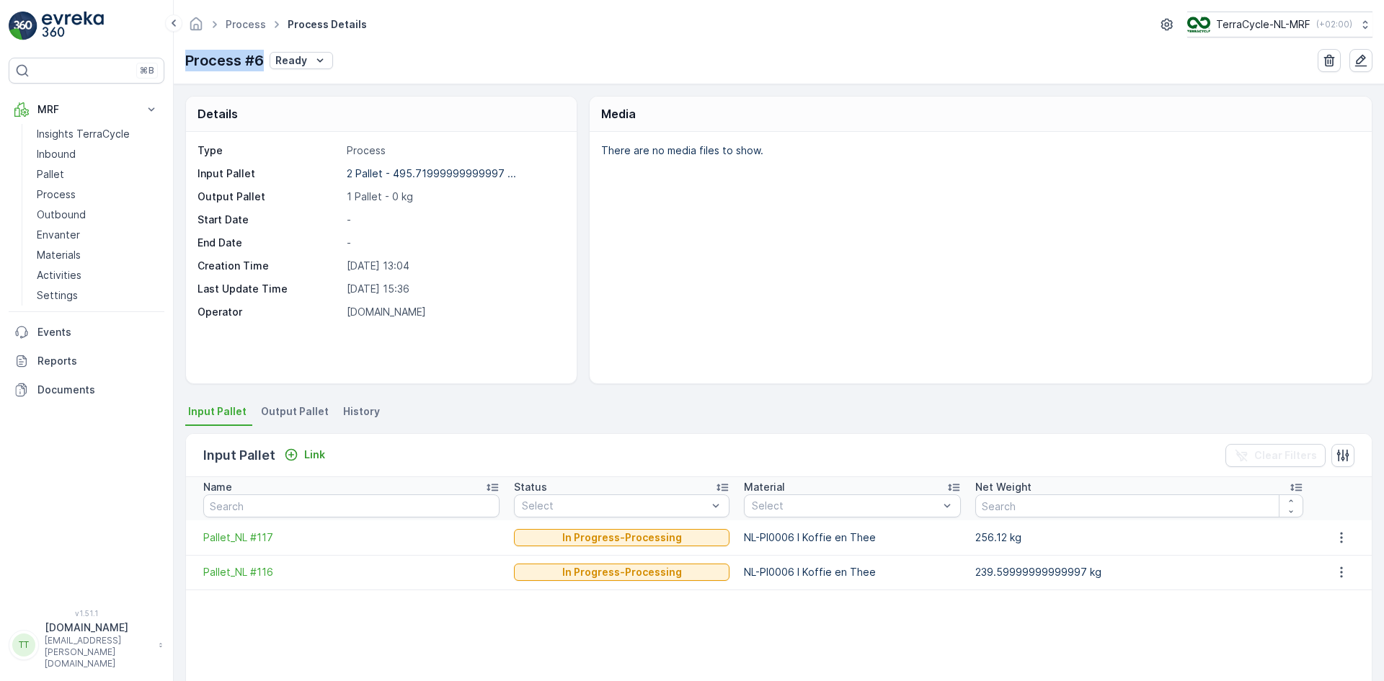
drag, startPoint x: 187, startPoint y: 63, endPoint x: 264, endPoint y: 60, distance: 77.2
click at [264, 60] on div "Process #6 Ready" at bounding box center [259, 61] width 148 height 22
copy p "Process #6"
click at [1250, 23] on p "TerraCycle-NL-MRF" at bounding box center [1263, 24] width 94 height 14
type input "es"
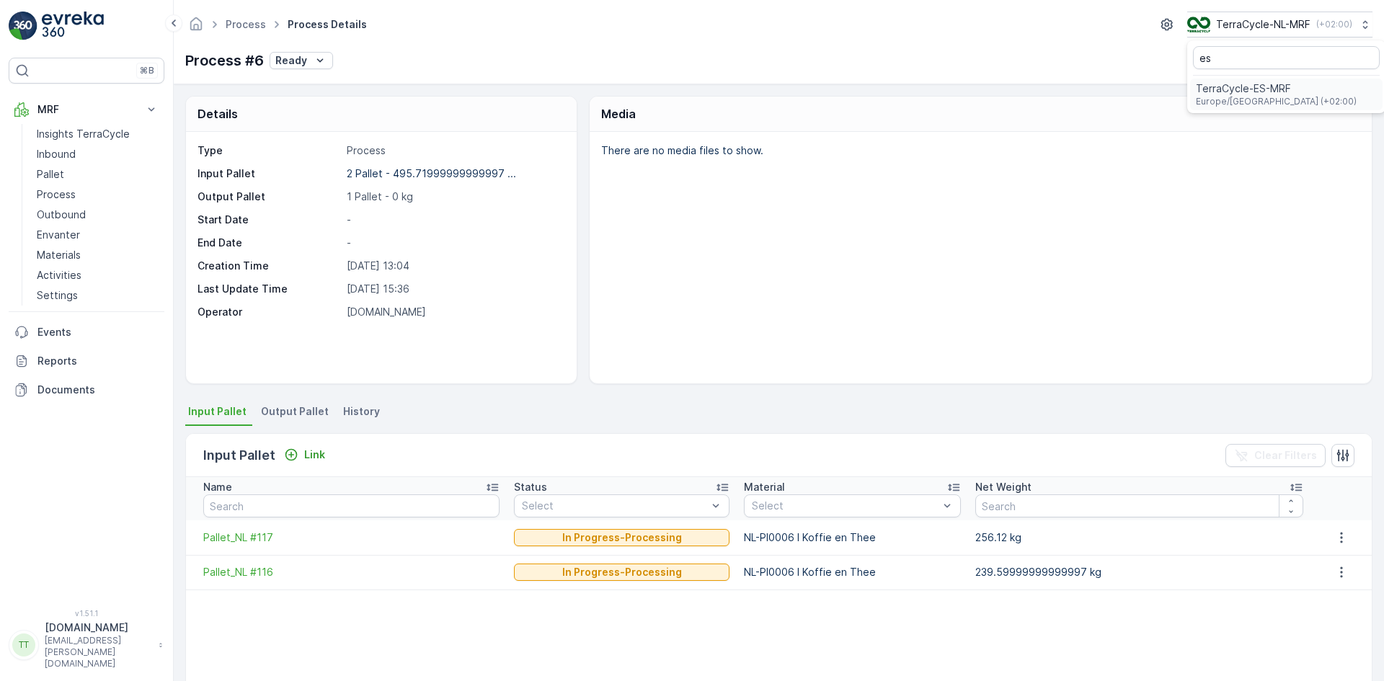
click at [1231, 100] on span "Europe/[GEOGRAPHIC_DATA] (+02:00)" at bounding box center [1276, 102] width 161 height 12
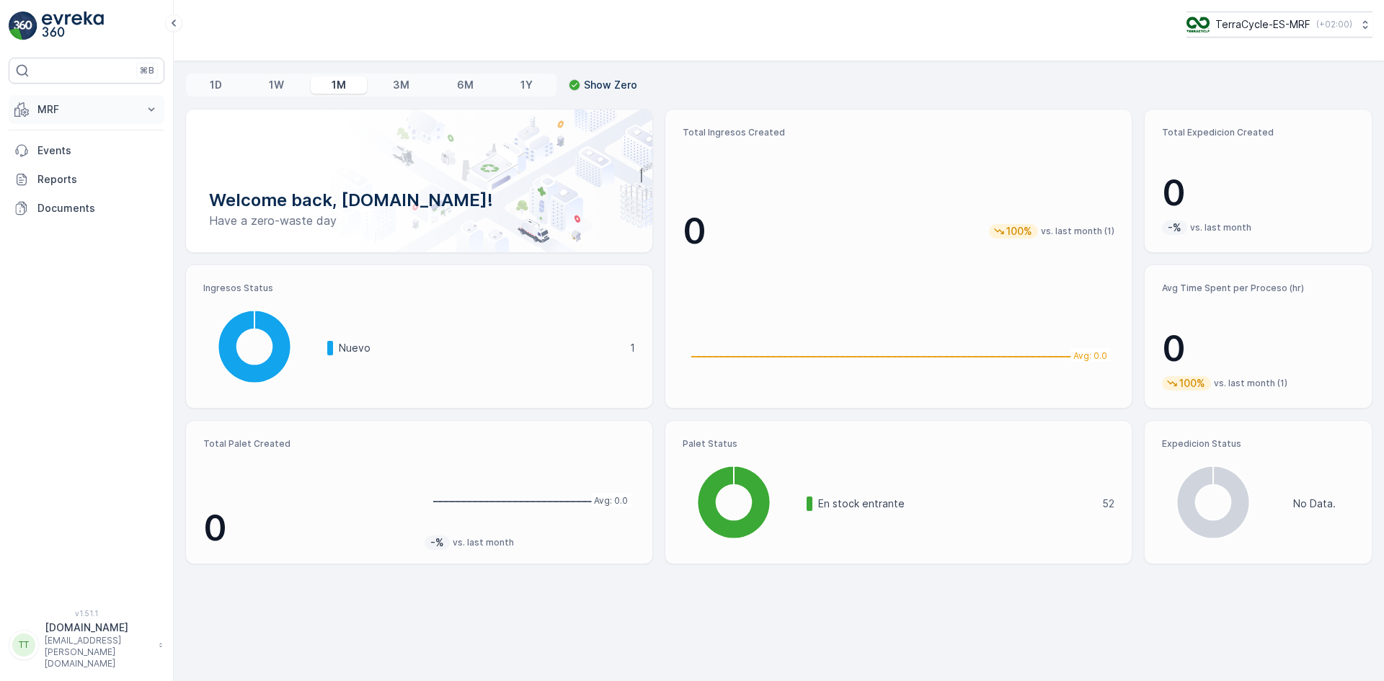
click at [81, 99] on button "MRF" at bounding box center [87, 109] width 156 height 29
click at [76, 130] on p "Insights TerraCycle" at bounding box center [83, 134] width 93 height 14
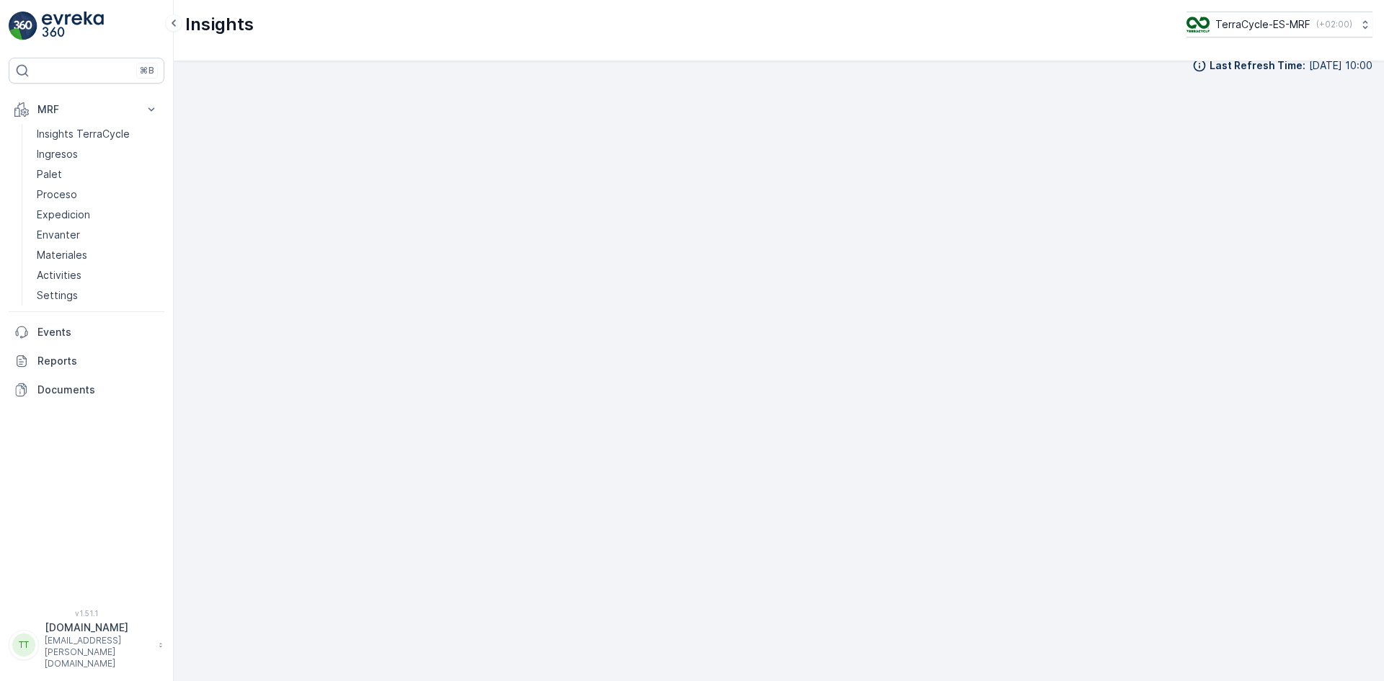
scroll to position [17, 0]
click at [75, 208] on p "Expedicion" at bounding box center [63, 215] width 53 height 14
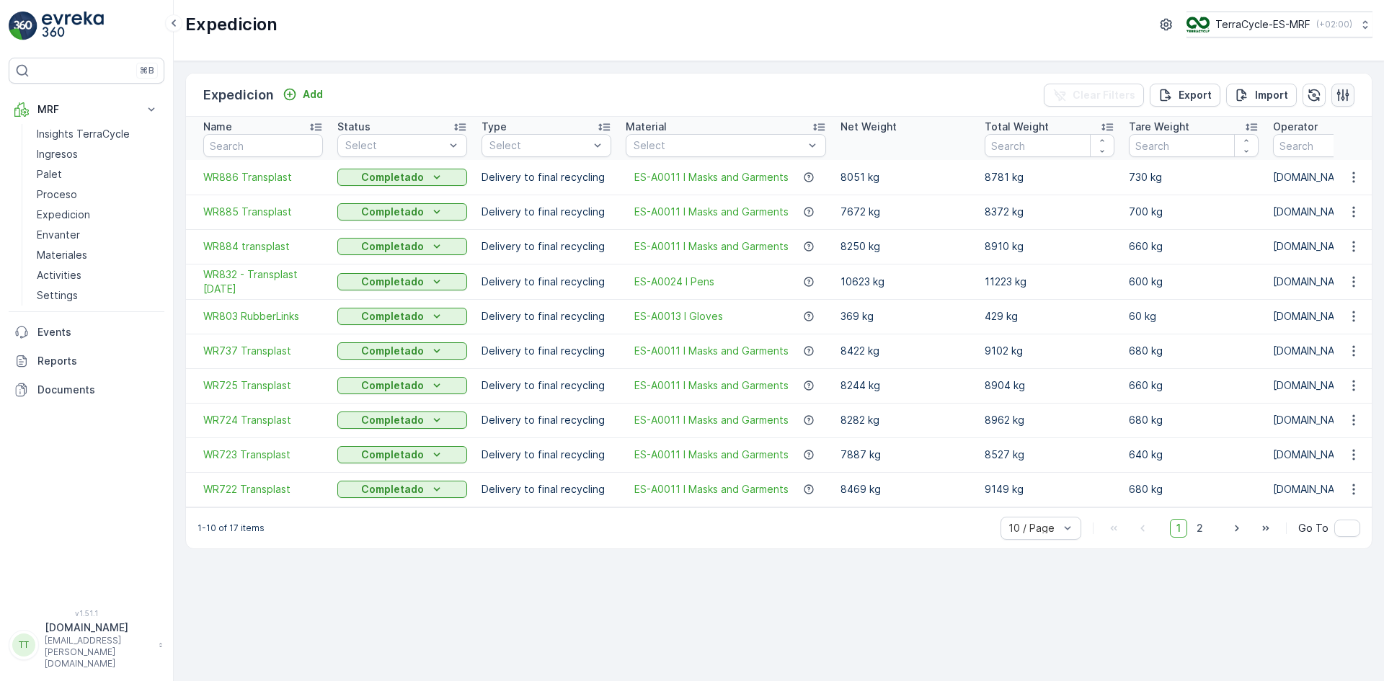
click at [1348, 92] on icon "button" at bounding box center [1343, 95] width 14 height 14
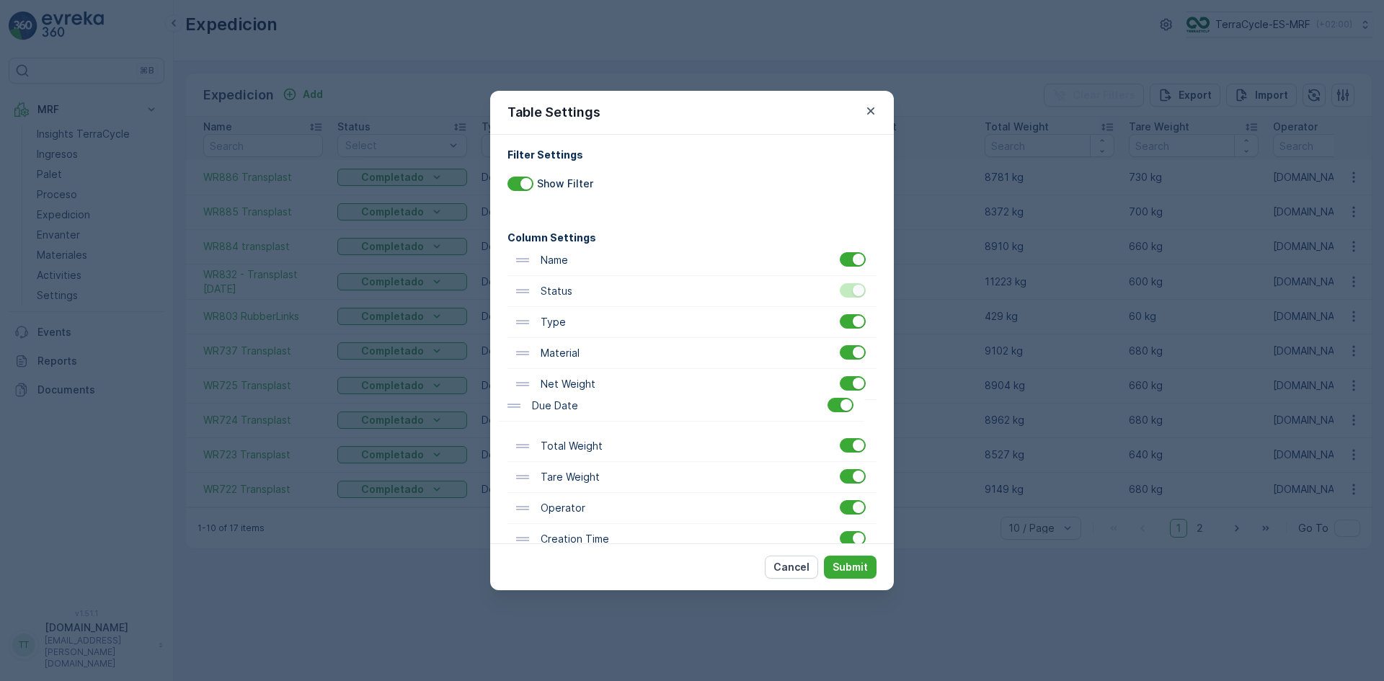
scroll to position [5, 0]
drag, startPoint x: 572, startPoint y: 519, endPoint x: 573, endPoint y: 319, distance: 200.4
click at [573, 319] on div "Name Status Type Material Net Weight Total Weight Tare Weight Operator Due Date…" at bounding box center [692, 431] width 369 height 372
click at [853, 568] on p "Submit" at bounding box center [850, 567] width 35 height 14
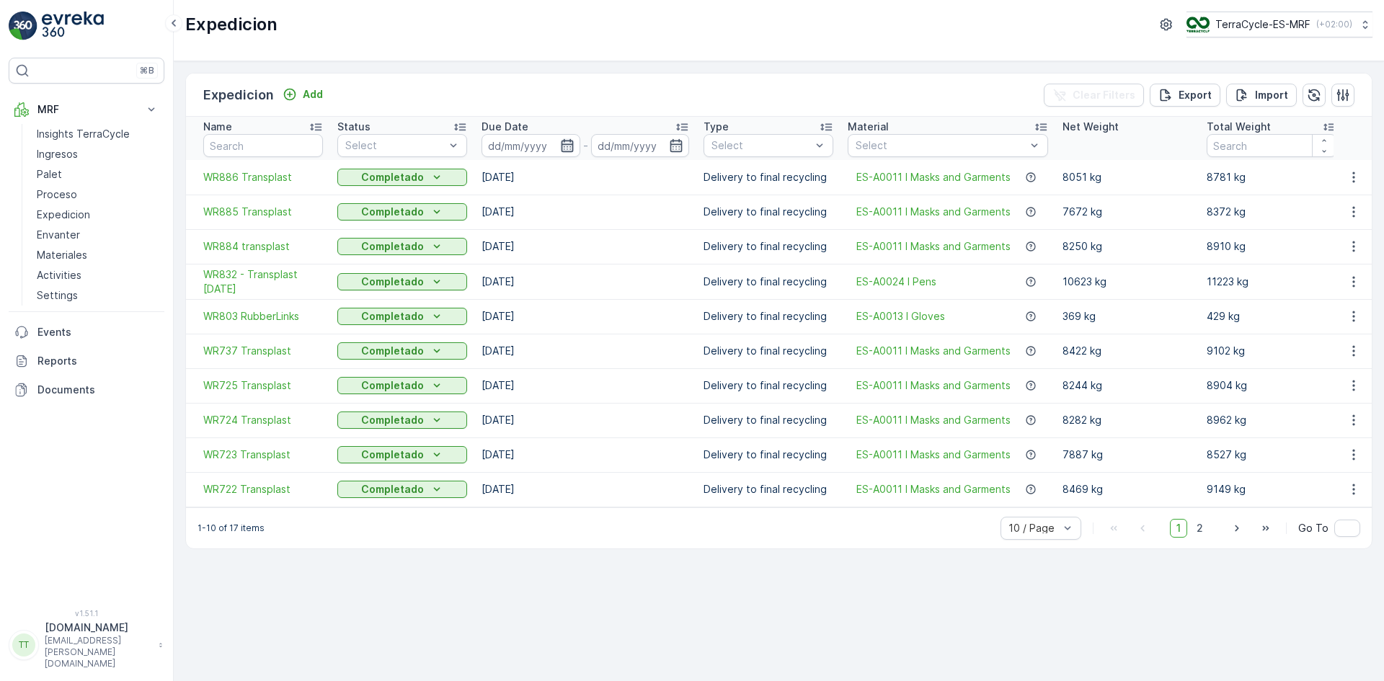
click at [561, 146] on icon "button" at bounding box center [567, 145] width 12 height 13
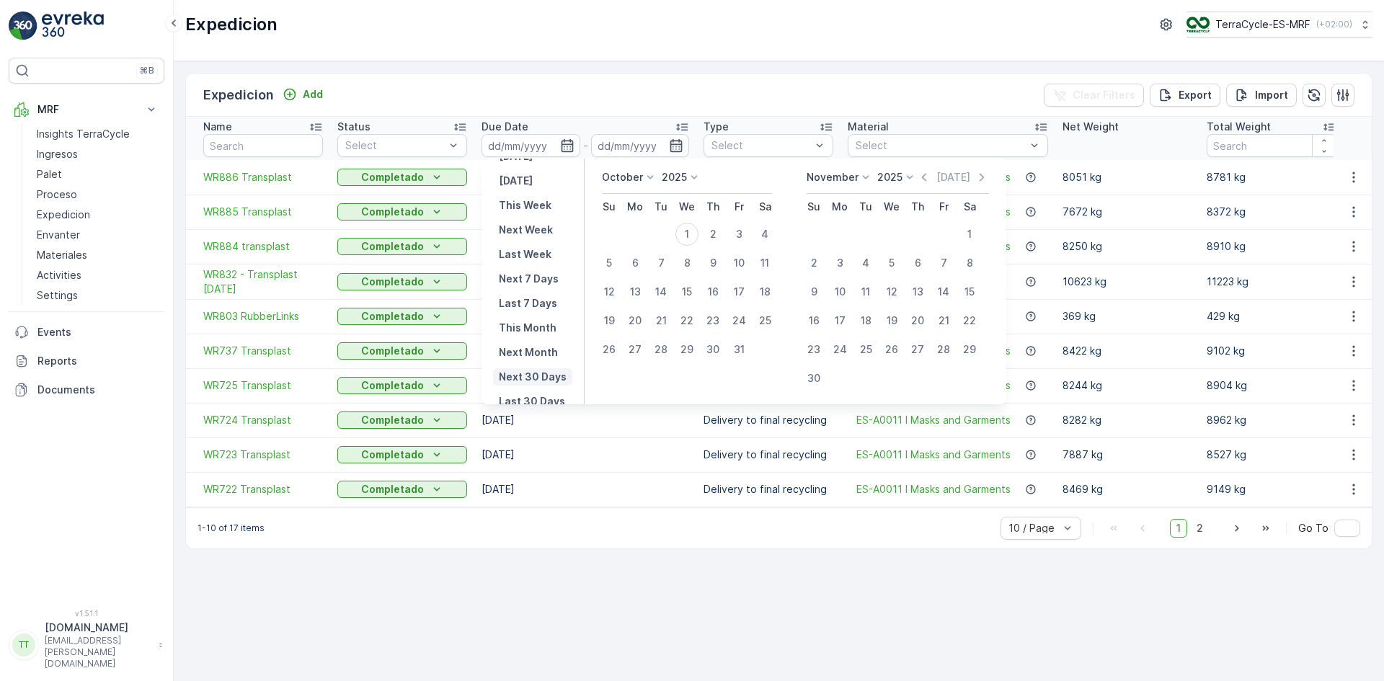
scroll to position [102, 0]
click at [531, 342] on p "Last 30 Days" at bounding box center [532, 347] width 66 height 14
type input "02.09.2025"
type input "01.10.2025"
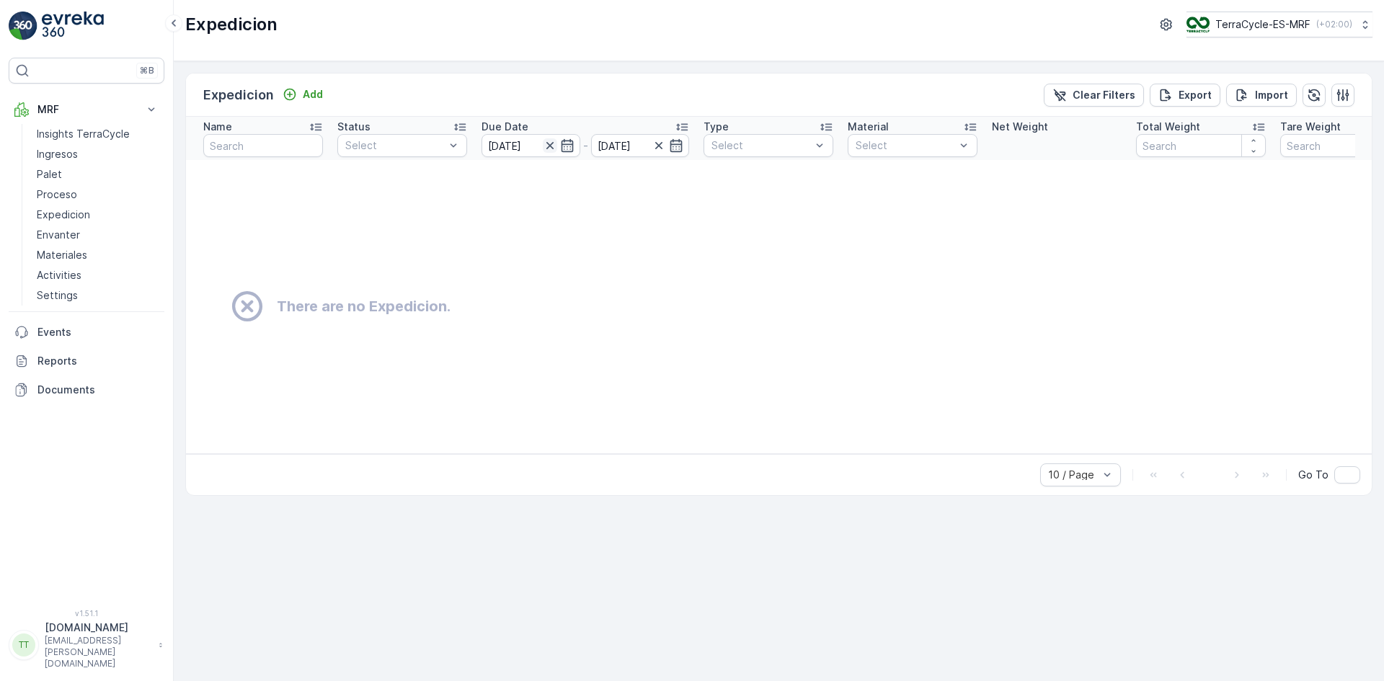
click at [549, 146] on icon "button" at bounding box center [549, 145] width 7 height 7
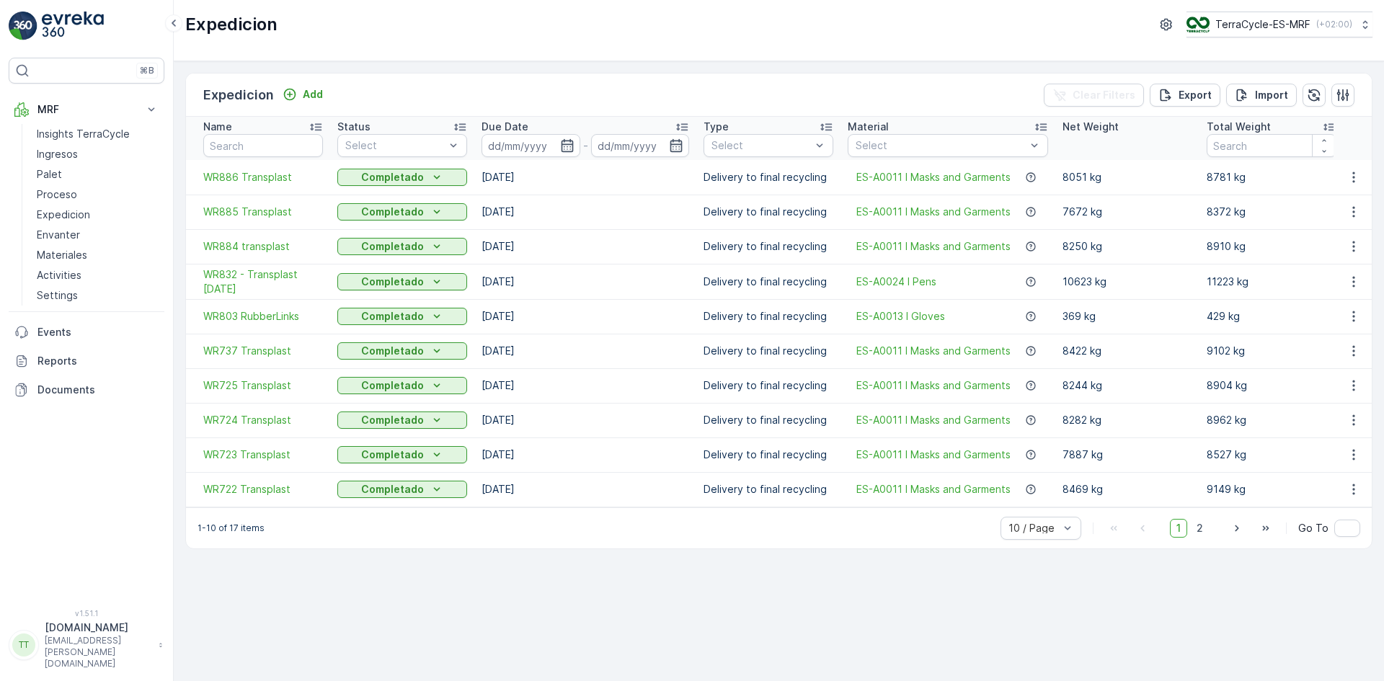
click at [563, 142] on icon "button" at bounding box center [567, 145] width 14 height 14
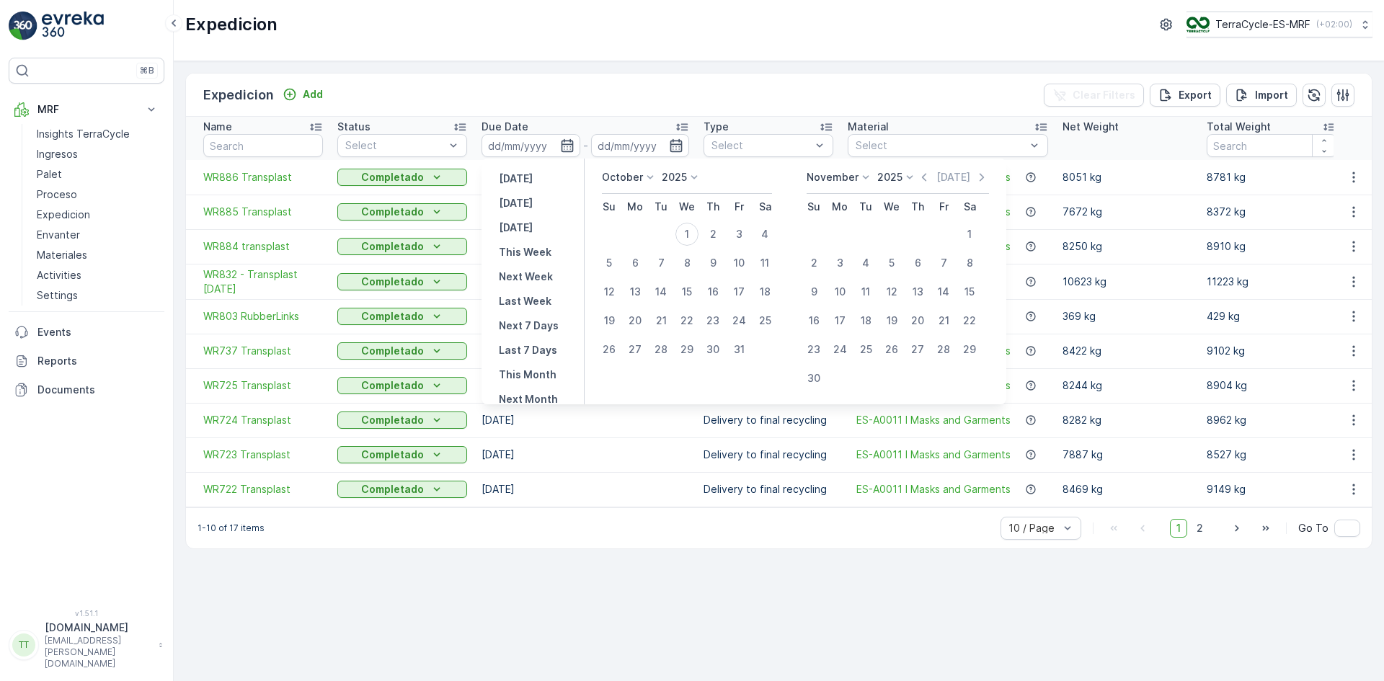
click at [642, 173] on p "October" at bounding box center [622, 177] width 41 height 14
click at [630, 287] on span "September" at bounding box center [638, 287] width 55 height 14
click at [637, 230] on div "1" at bounding box center [635, 234] width 23 height 23
type input "01.09.2025"
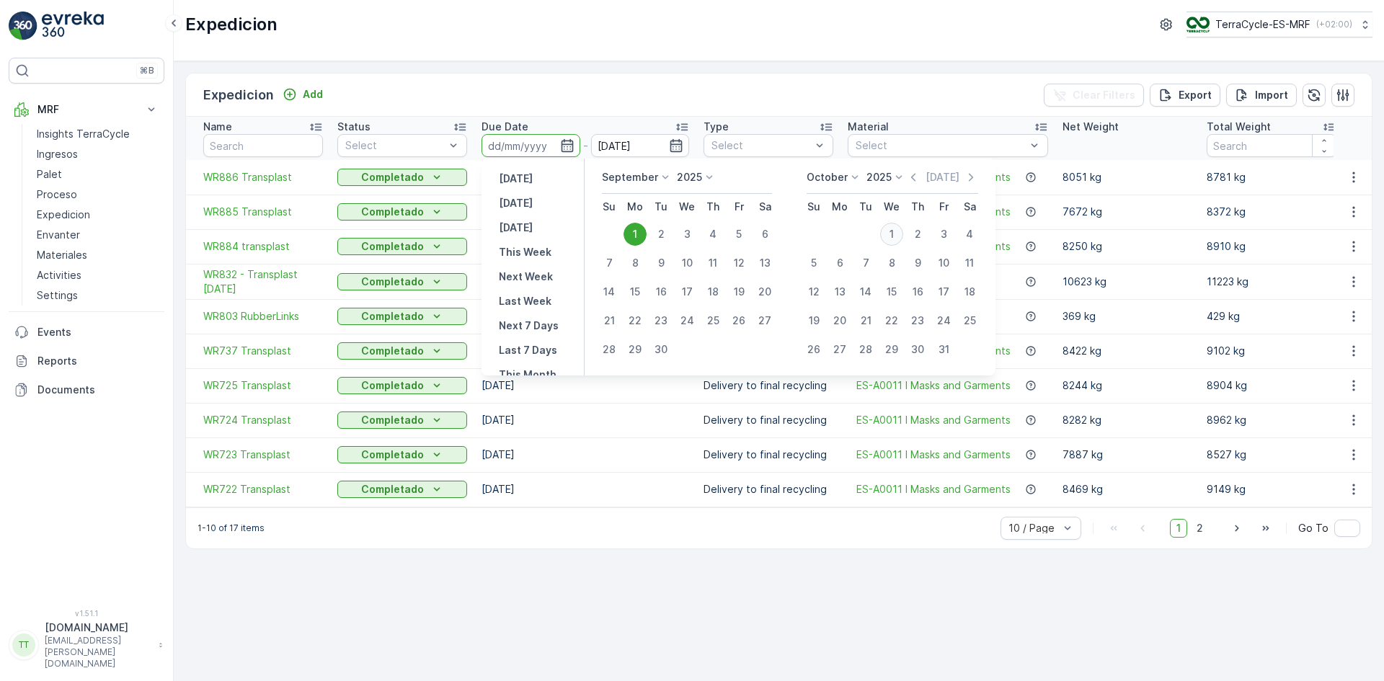
click at [895, 231] on div "1" at bounding box center [891, 234] width 23 height 23
type input "01.10.2025"
click at [636, 234] on div "1" at bounding box center [635, 234] width 23 height 23
type input "01.09.2025"
click at [898, 230] on div "1" at bounding box center [891, 234] width 23 height 23
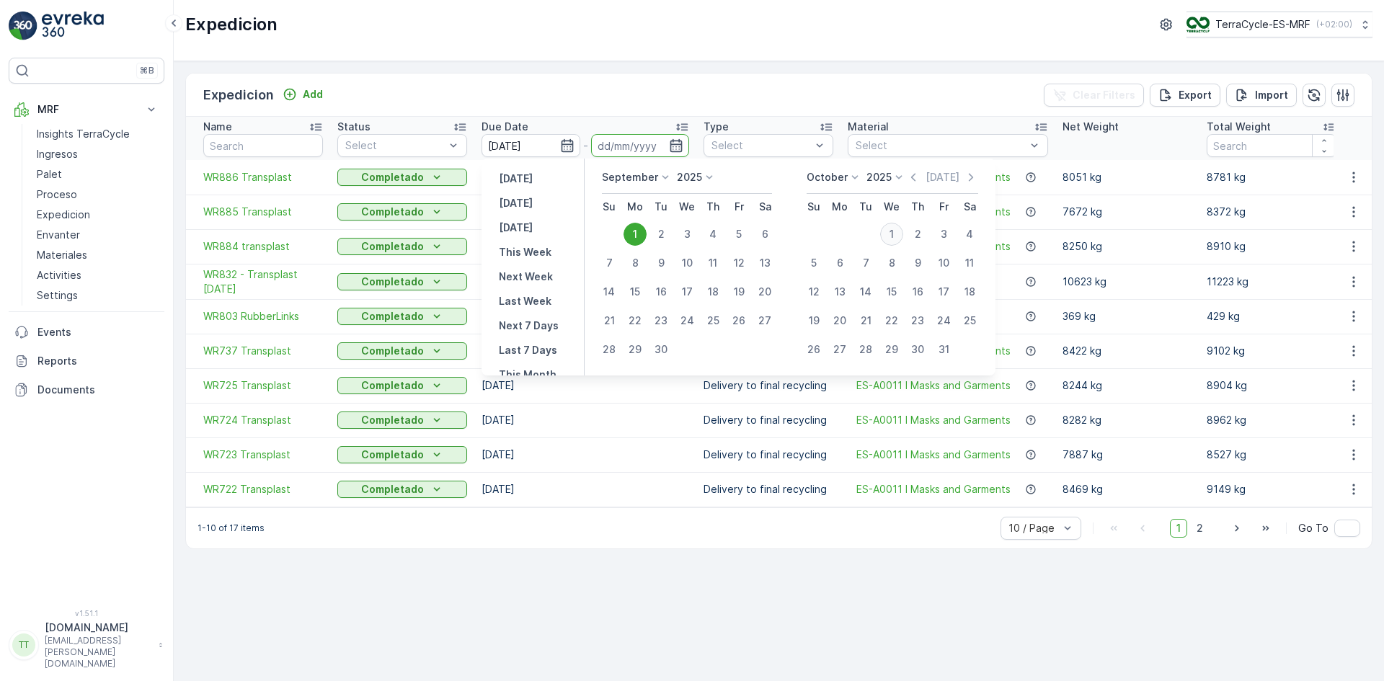
type input "01.10.2025"
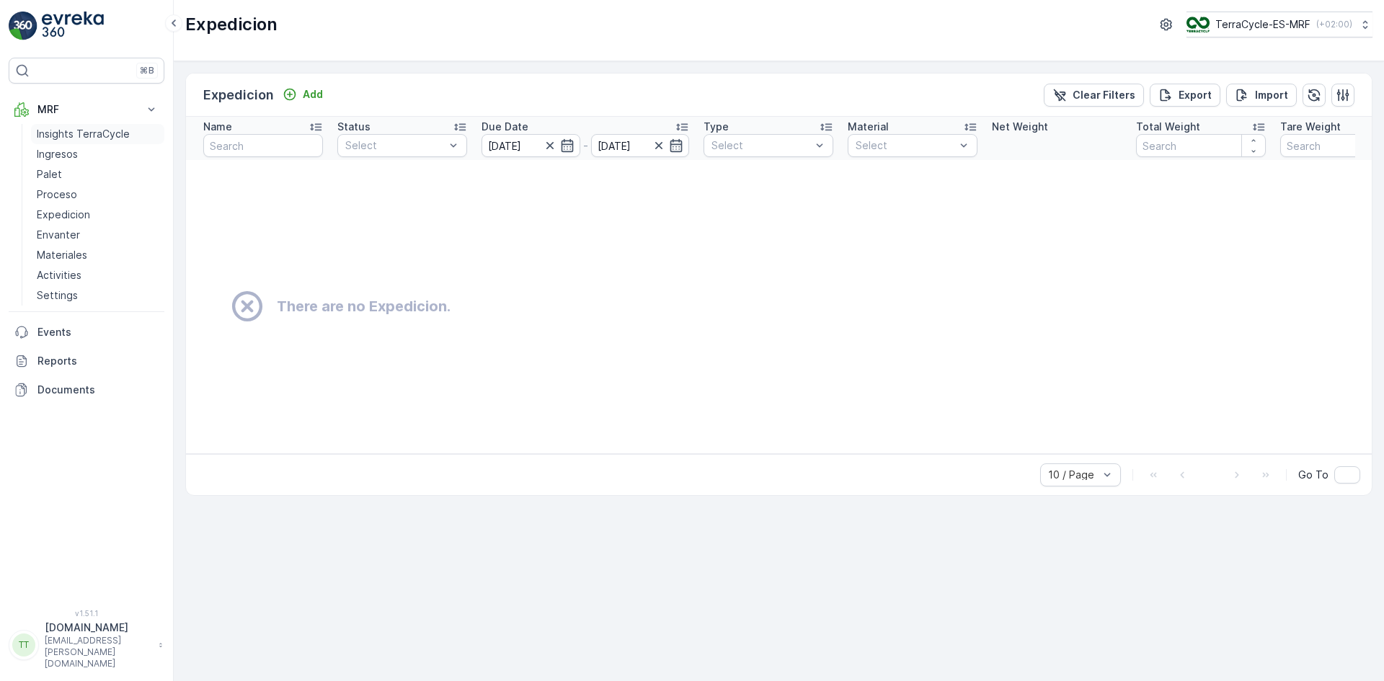
click at [86, 136] on p "Insights TerraCycle" at bounding box center [83, 134] width 93 height 14
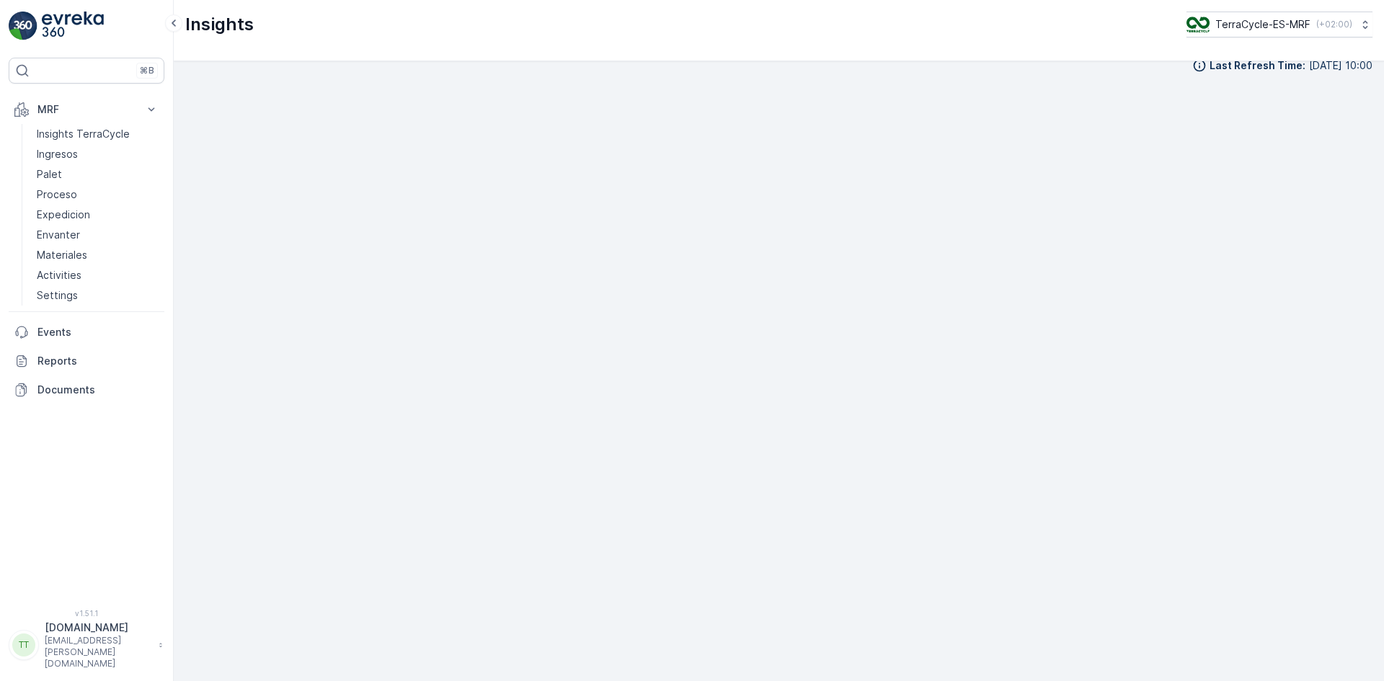
scroll to position [17, 0]
click at [57, 213] on p "Expedicion" at bounding box center [63, 215] width 53 height 14
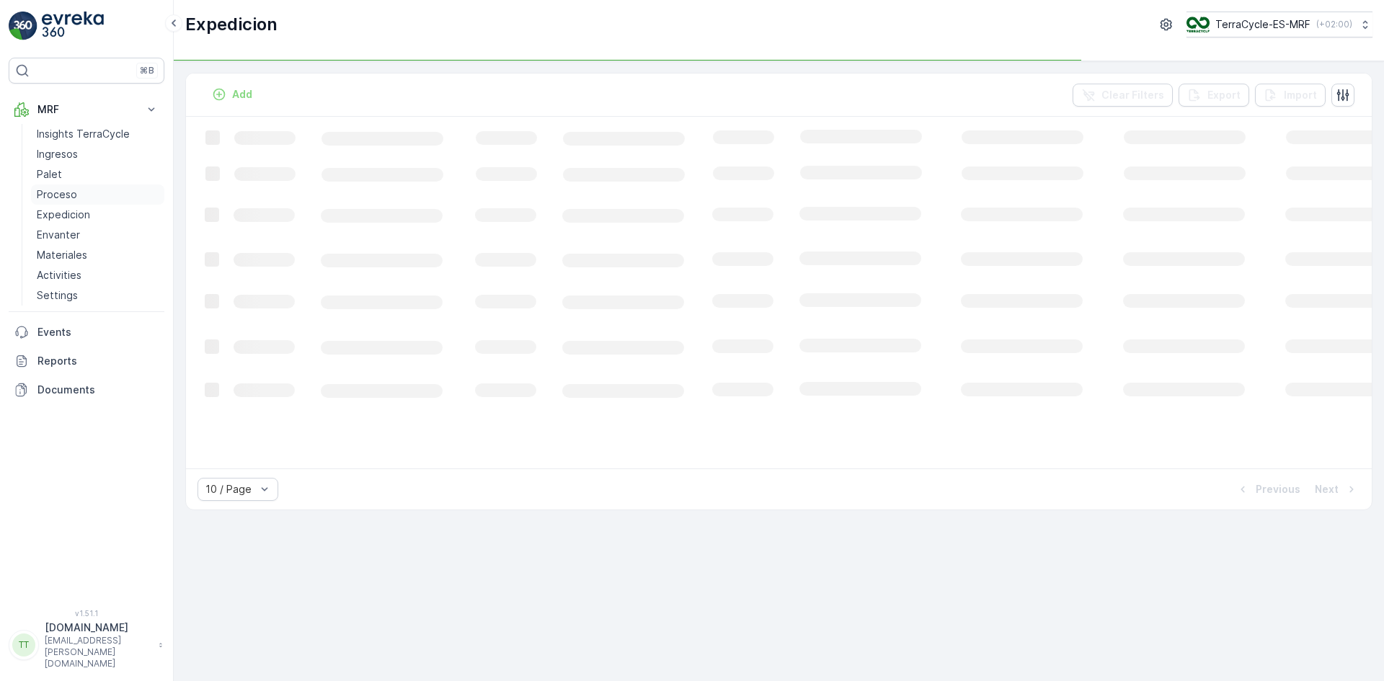
click at [54, 195] on p "Proceso" at bounding box center [57, 194] width 40 height 14
